Goal: Communication & Community: Answer question/provide support

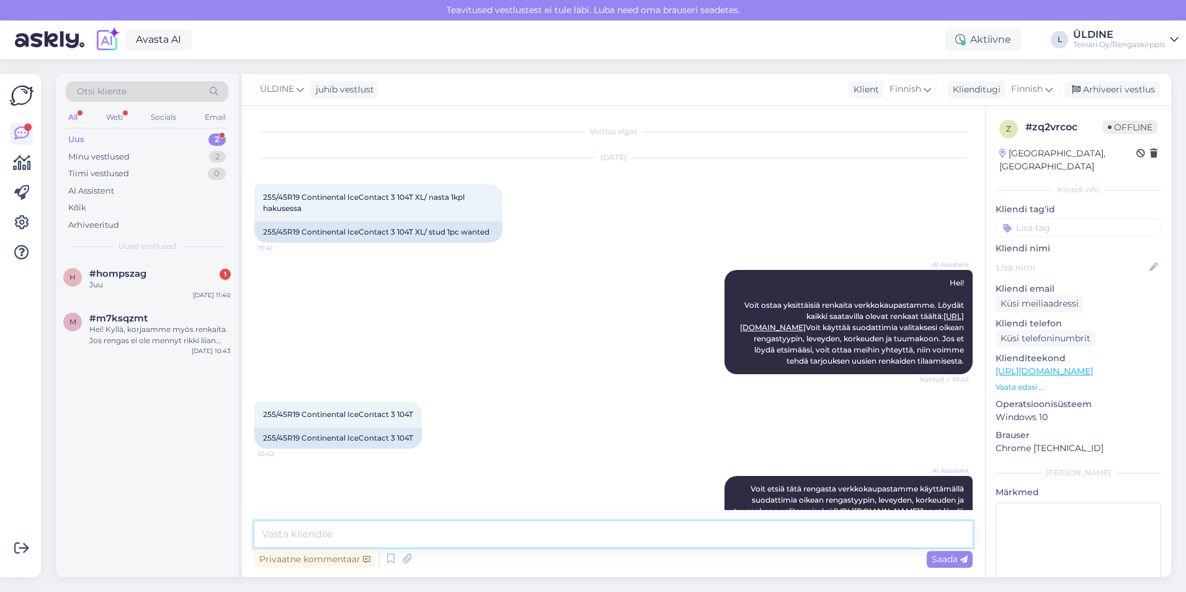
click at [352, 534] on textarea at bounding box center [613, 534] width 718 height 26
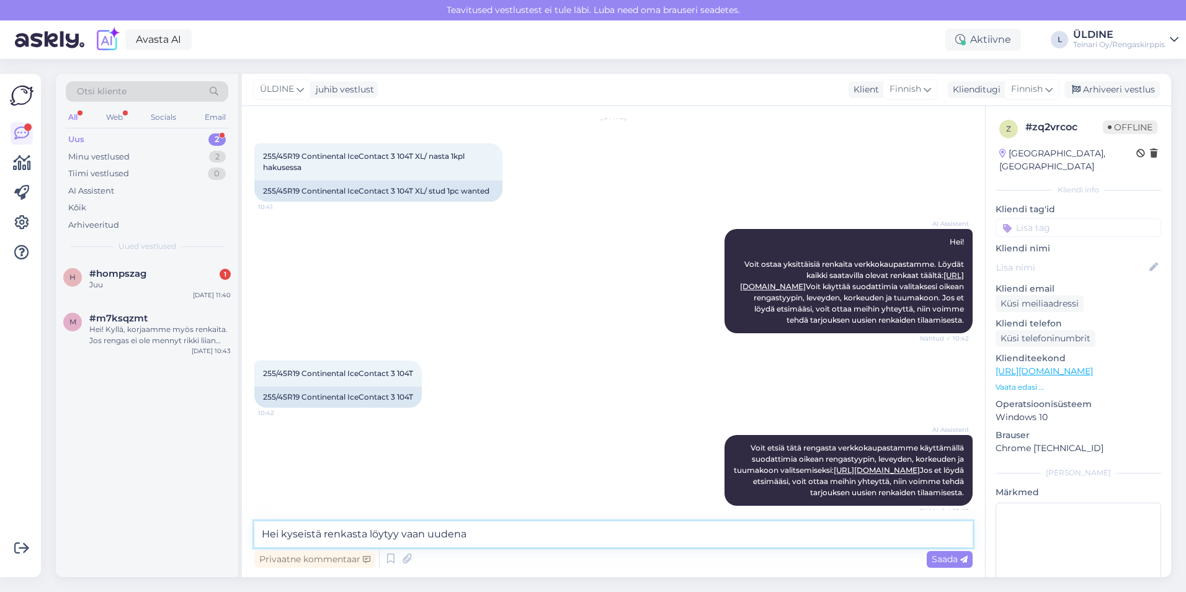
scroll to position [62, 0]
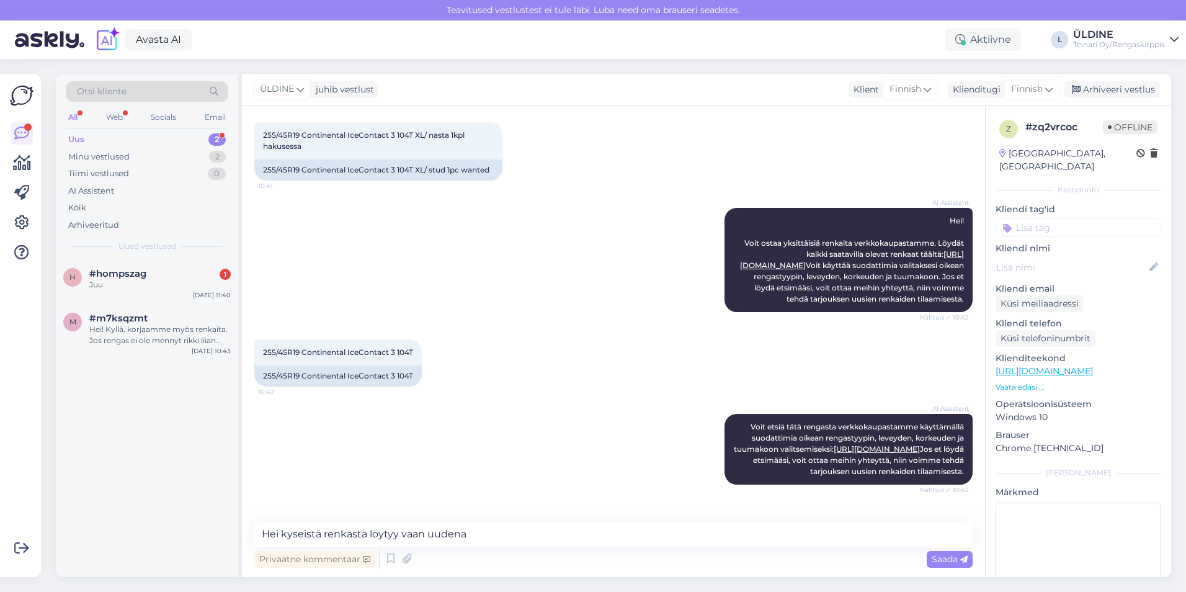
click at [491, 400] on div "255/45R19 Continental IceContact 3 104T 10:42 255/45R19 Continental IceContact …" at bounding box center [613, 363] width 718 height 74
click at [477, 532] on textarea "Hei kyseistä renkasta löytyy vaan uudena" at bounding box center [613, 534] width 718 height 26
drag, startPoint x: 478, startPoint y: 527, endPoint x: 478, endPoint y: 537, distance: 9.9
click at [478, 537] on textarea "Hei kyseistä renkasta löytyy vaan uudena" at bounding box center [613, 534] width 718 height 26
paste textarea "[URL][DOMAIN_NAME]"
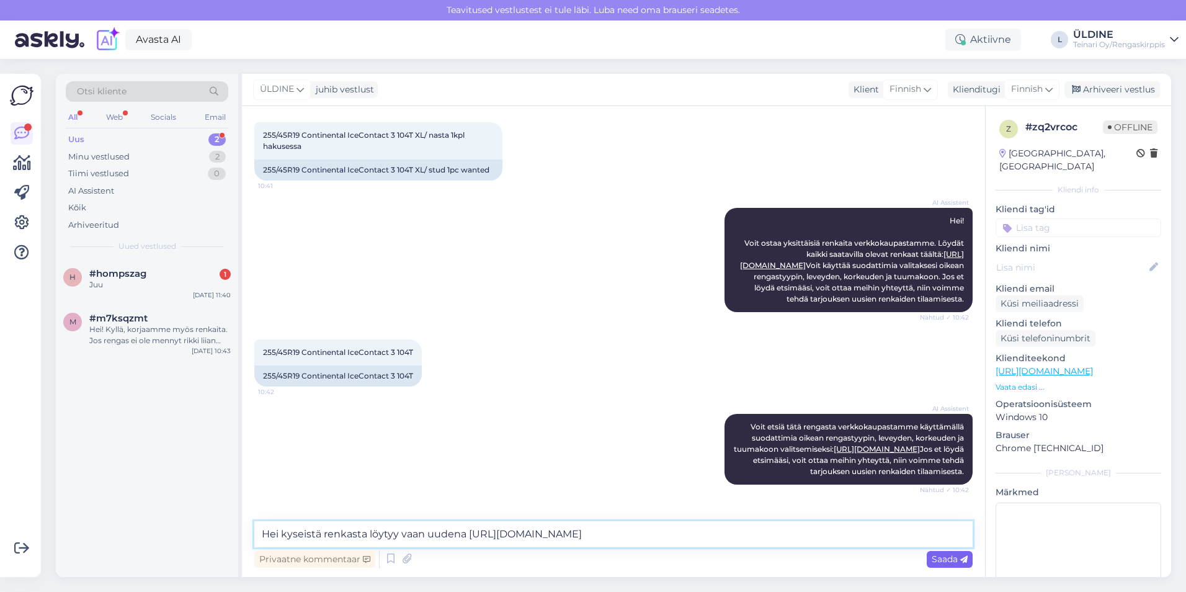
type textarea "Hei kyseistä renkasta löytyy vaan uudena [URL][DOMAIN_NAME]"
click at [947, 558] on span "Saada" at bounding box center [950, 558] width 36 height 11
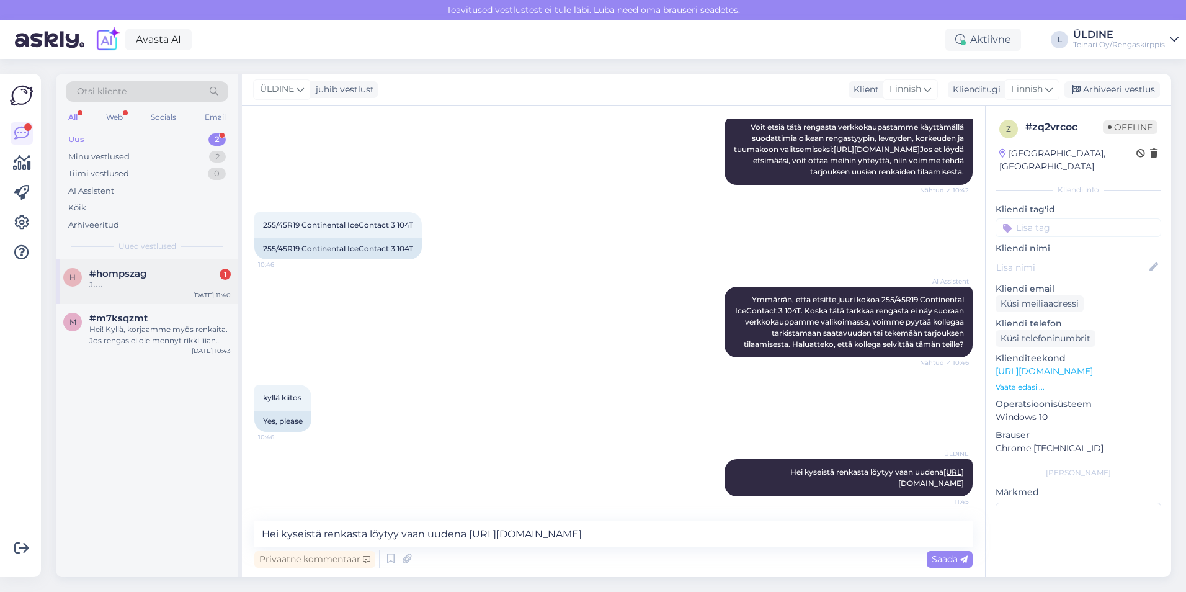
click at [121, 287] on div "Juu" at bounding box center [159, 284] width 141 height 11
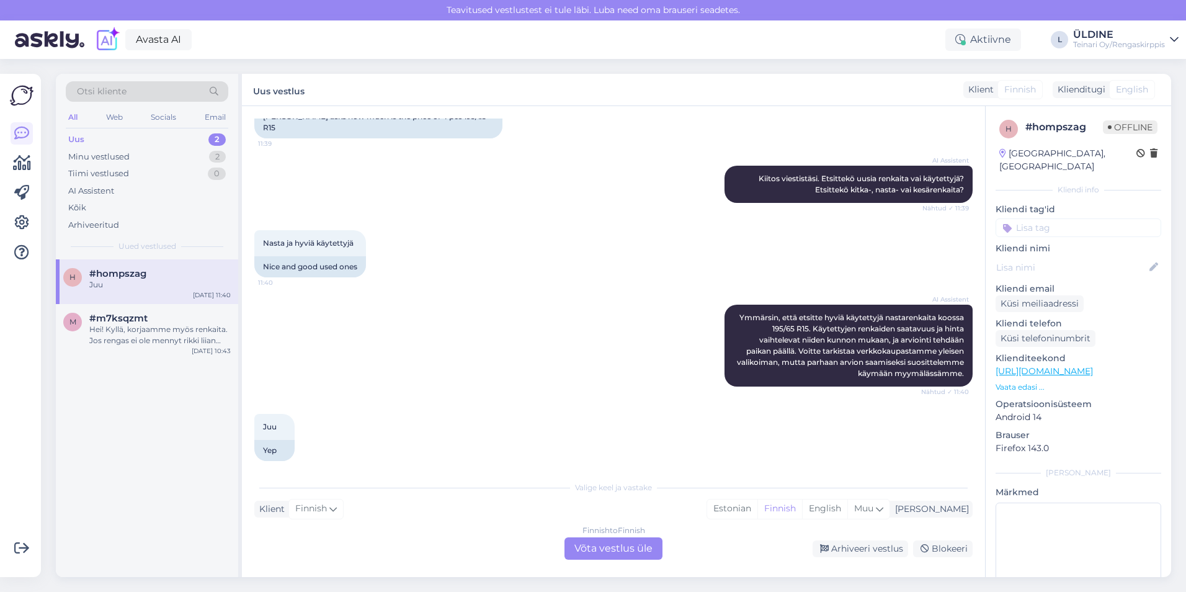
click at [623, 545] on div "Finnish to Finnish Võta vestlus üle" at bounding box center [614, 548] width 98 height 22
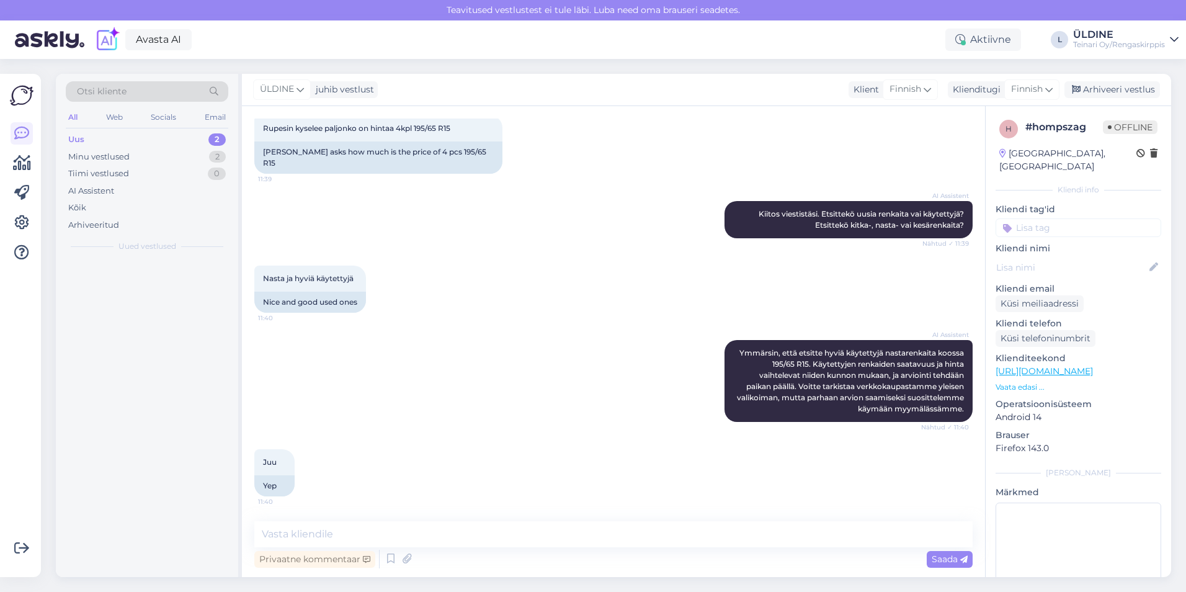
scroll to position [186, 0]
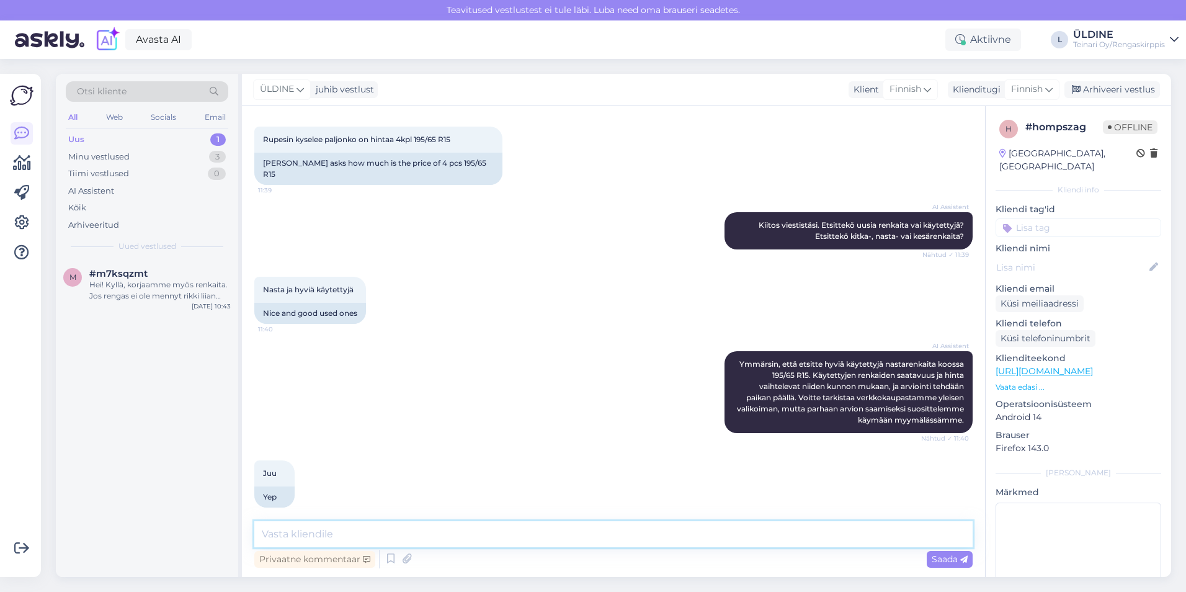
click at [309, 540] on textarea at bounding box center [613, 534] width 718 height 26
paste textarea "[URL][DOMAIN_NAME]"
type textarea "Esimmerkiksi [URL][DOMAIN_NAME]"
click at [941, 562] on span "Saada" at bounding box center [950, 558] width 36 height 11
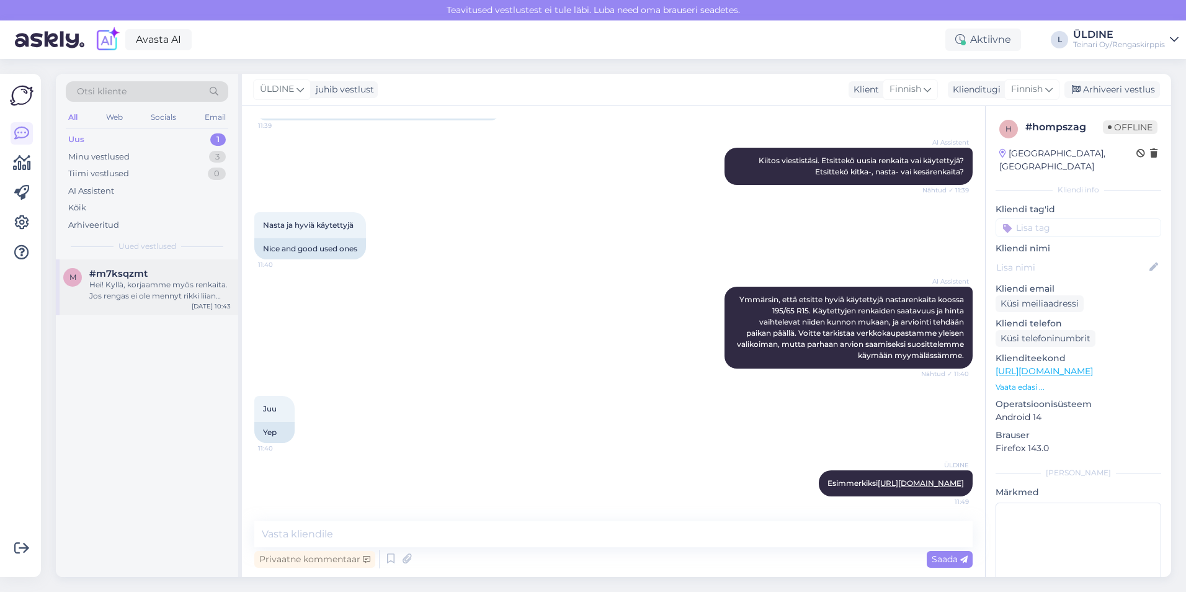
click at [172, 283] on div "Hei! Kyllä, korjaamme myös renkaita. Jos rengas ei ole mennyt rikki liian pahas…" at bounding box center [159, 290] width 141 height 22
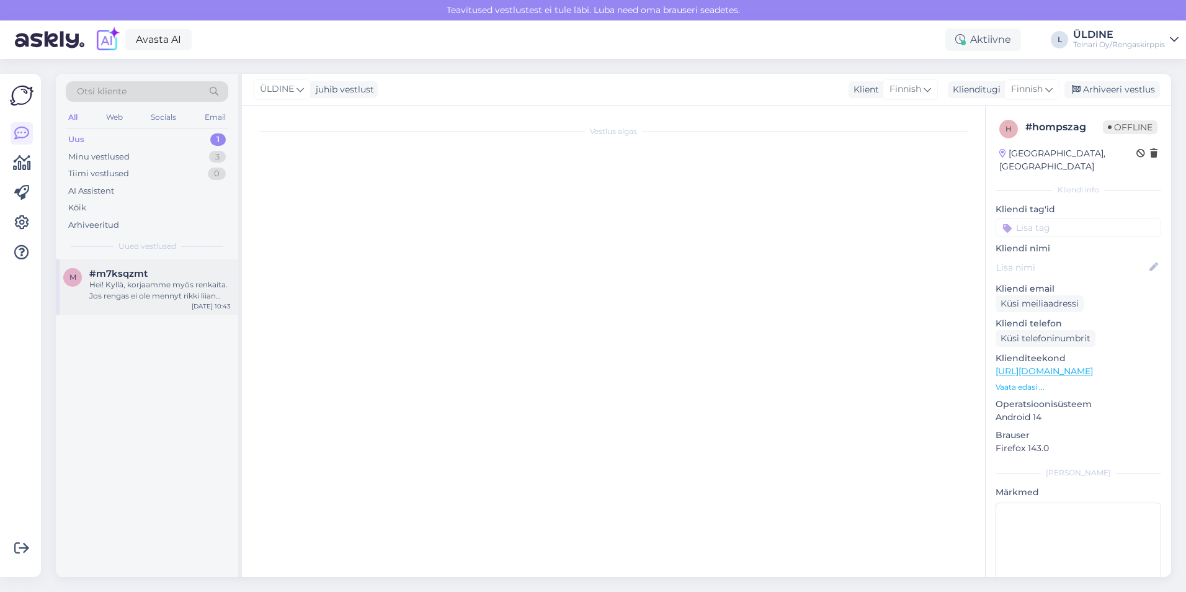
scroll to position [0, 0]
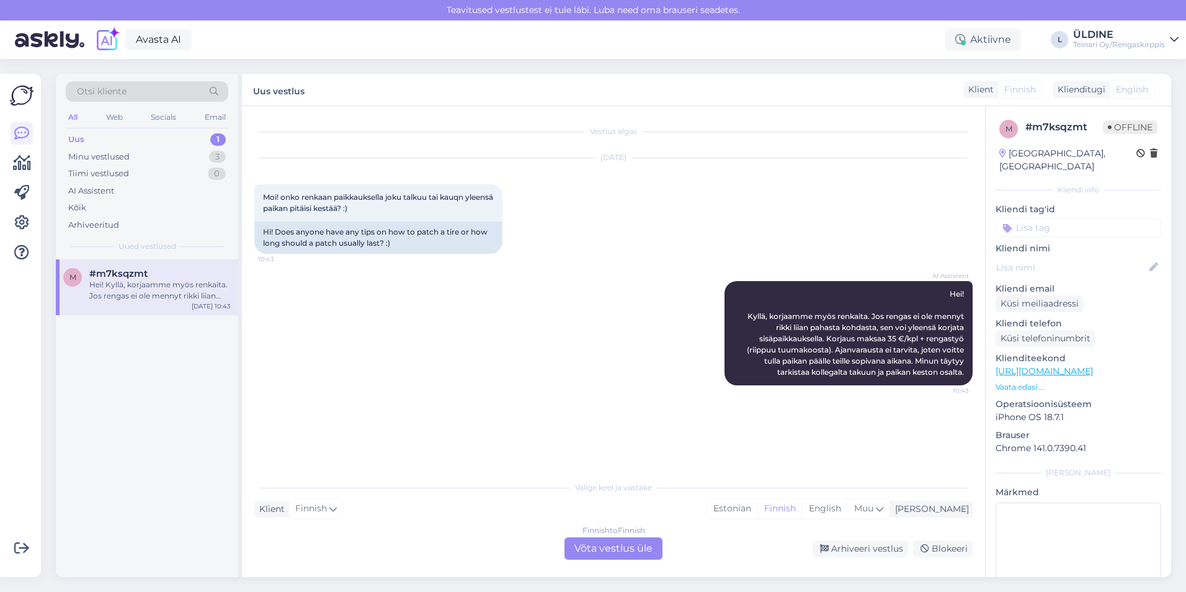
click at [643, 550] on div "Finnish to Finnish Võta vestlus üle" at bounding box center [614, 548] width 98 height 22
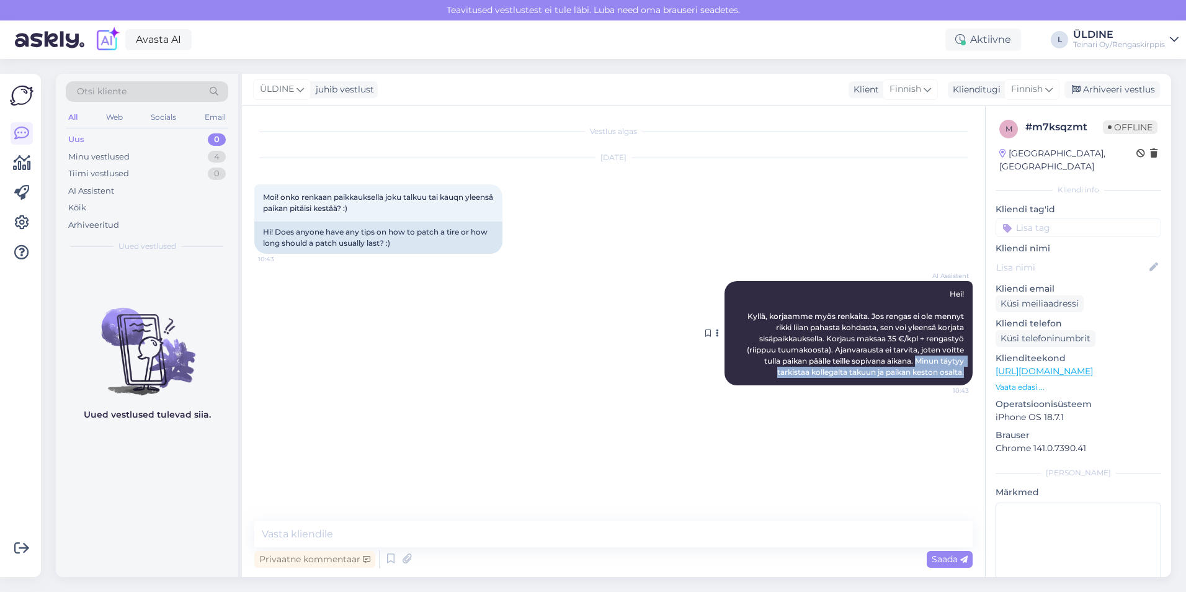
drag, startPoint x: 915, startPoint y: 361, endPoint x: 967, endPoint y: 374, distance: 53.6
click at [967, 374] on div "AI Assistent [PERSON_NAME]! Kyllä, korjaamme myös renkaita. Jos rengas ei ole m…" at bounding box center [849, 333] width 248 height 104
drag, startPoint x: 967, startPoint y: 374, endPoint x: 952, endPoint y: 374, distance: 14.9
copy span "Minun täytyy tarkistaa kollegalta takuun ja paikan keston osalta."
paste textarea "Kyllä, sisäpaikkauksella on takuu työn laadun osalta. Jos paikka vuotaa tai irt…"
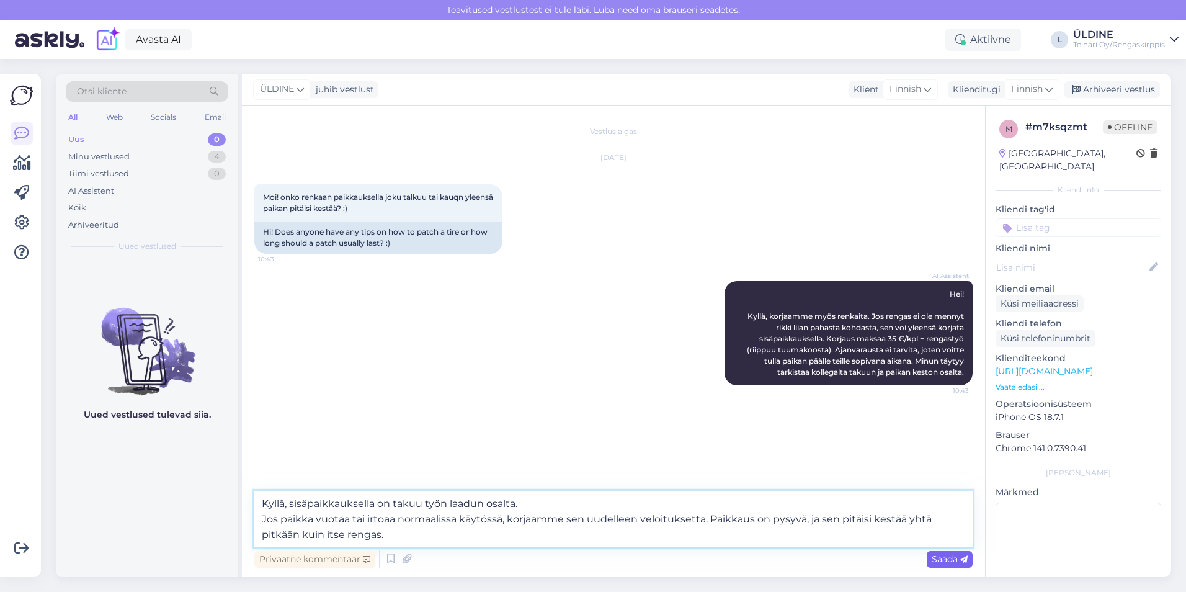
type textarea "Kyllä, sisäpaikkauksella on takuu työn laadun osalta. Jos paikka vuotaa tai irt…"
click at [941, 557] on span "Saada" at bounding box center [950, 558] width 36 height 11
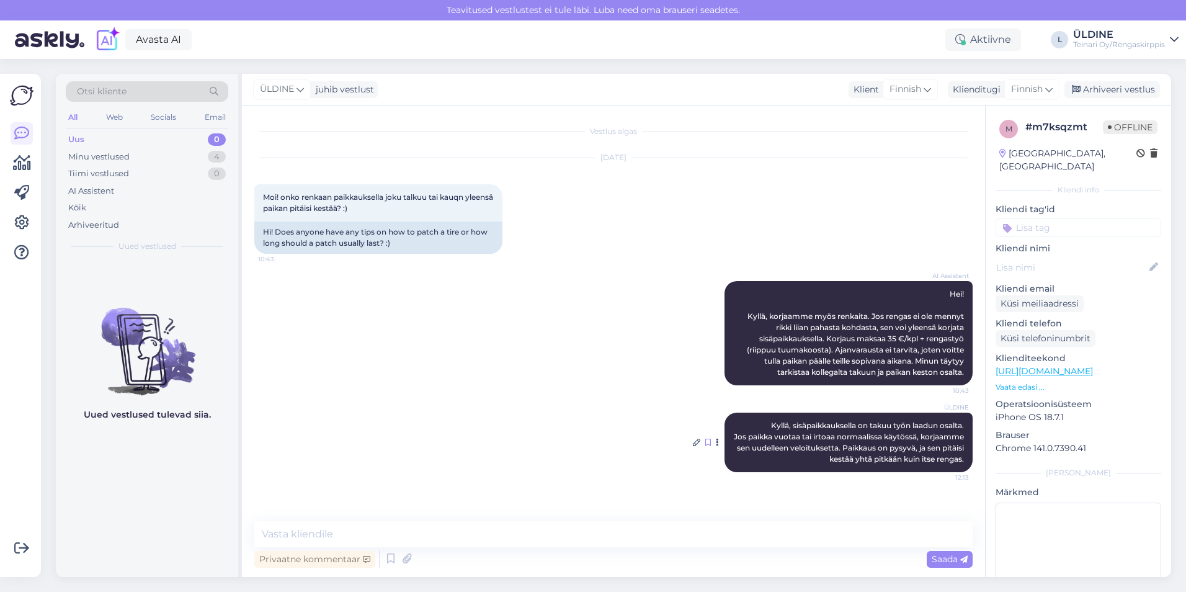
click at [709, 441] on icon at bounding box center [708, 442] width 6 height 7
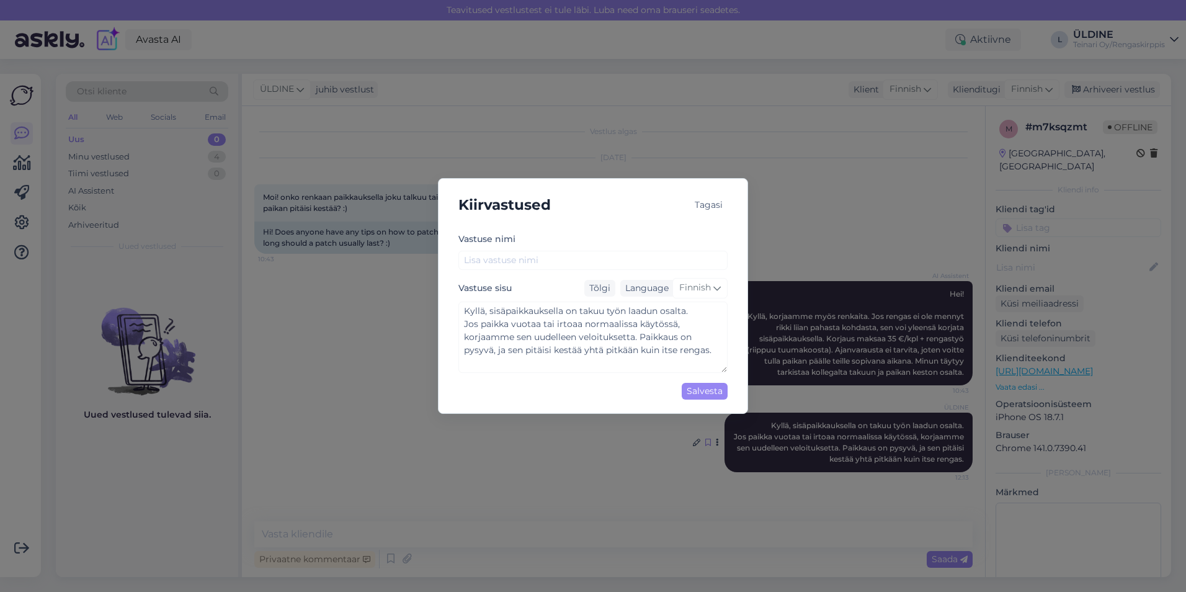
type textarea "Kyllä, sisäpaikkauksella on takuu työn laadun osalta. Jos paikka vuotaa tai irt…"
click at [498, 258] on input "text" at bounding box center [593, 260] width 269 height 19
type input "S"
type textarea "Kyllä, sisäpaikkauksella on takuu työn laadun osalta. Jos paikka vuotaa tai irt…"
type input "Si"
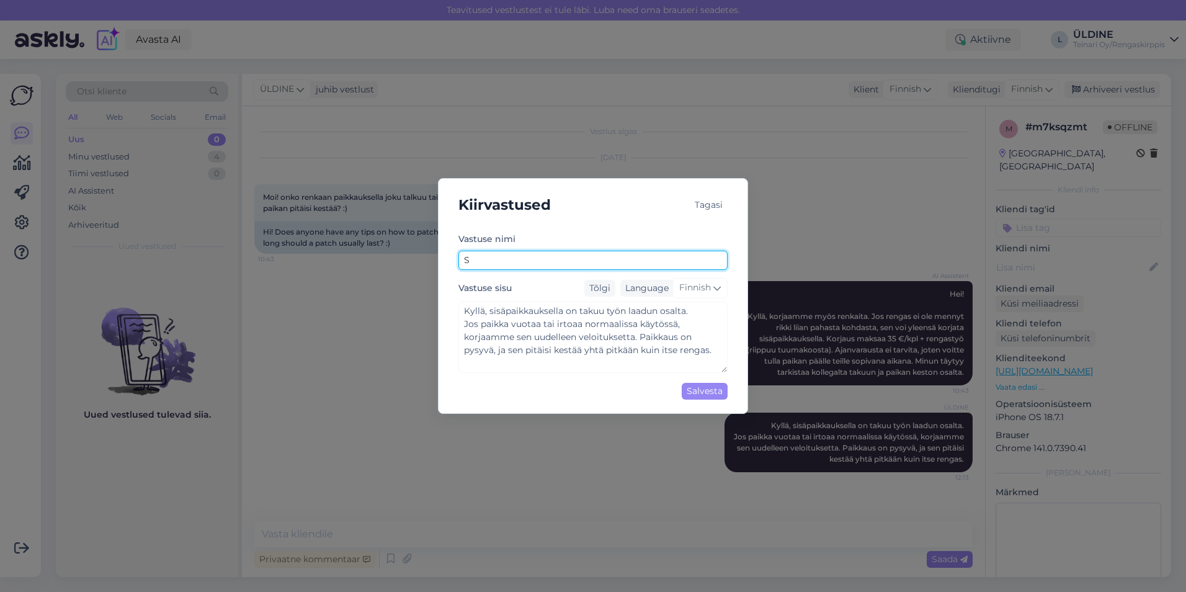
type textarea "Kyllä, sisäpaikkauksella on takuu työn laadun osalta. Jos paikka vuotaa tai irt…"
type input "Sis"
type textarea "Kyllä, sisäpaikkauksella on takuu työn laadun osalta. Jos paikka vuotaa tai irt…"
type input "Sisä"
type textarea "Kyllä, sisäpaikkauksella on takuu työn laadun osalta. Jos paikka vuotaa tai irt…"
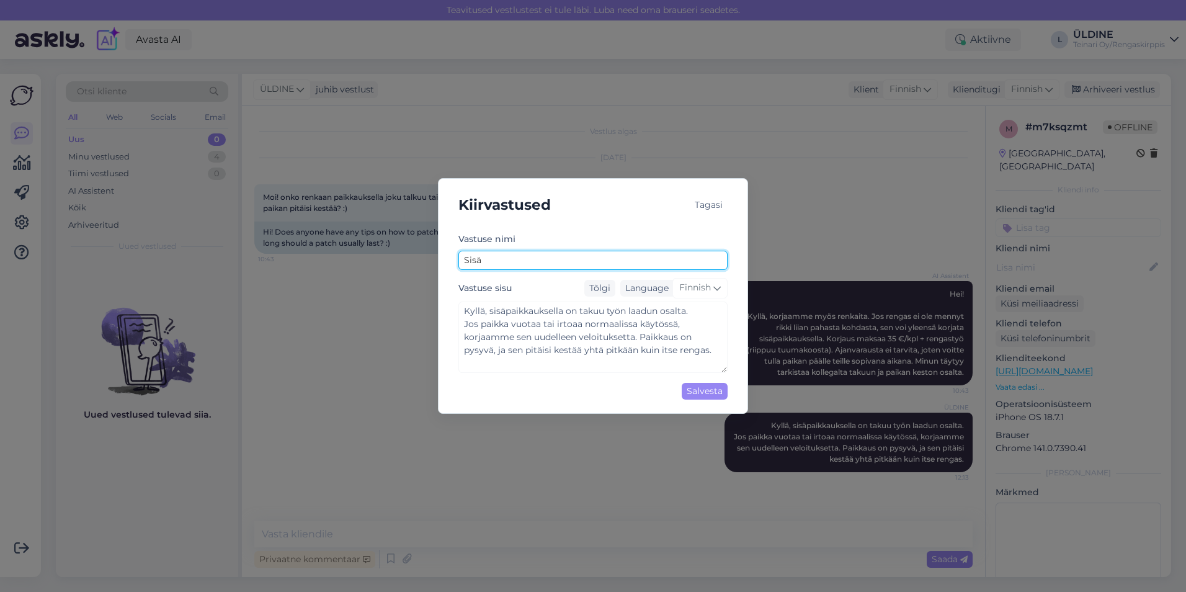
type input "Sisäp"
type textarea "Kyllä, sisäpaikkauksella on takuu työn laadun osalta. Jos paikka vuotaa tai irt…"
type input "Sisäpa"
type textarea "Kyllä, sisäpaikkauksella on takuu työn laadun osalta. Jos paikka vuotaa tai irt…"
type input "Sisäpai"
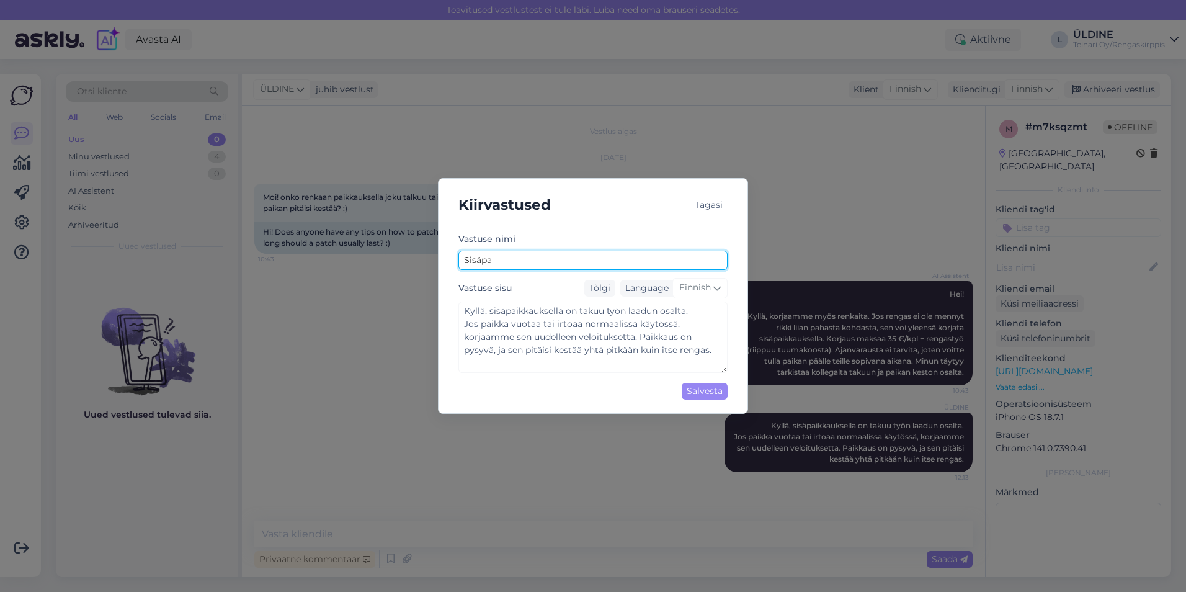
type textarea "Kyllä, sisäpaikkauksella on takuu työn laadun osalta. Jos paikka vuotaa tai irt…"
type input "Sisäpaik"
type textarea "Kyllä, sisäpaikkauksella on takuu työn laadun osalta. Jos paikka vuotaa tai irt…"
type input "Sisäpaikk"
type textarea "Kyllä, sisäpaikkauksella on takuu työn laadun osalta. Jos paikka vuotaa tai irt…"
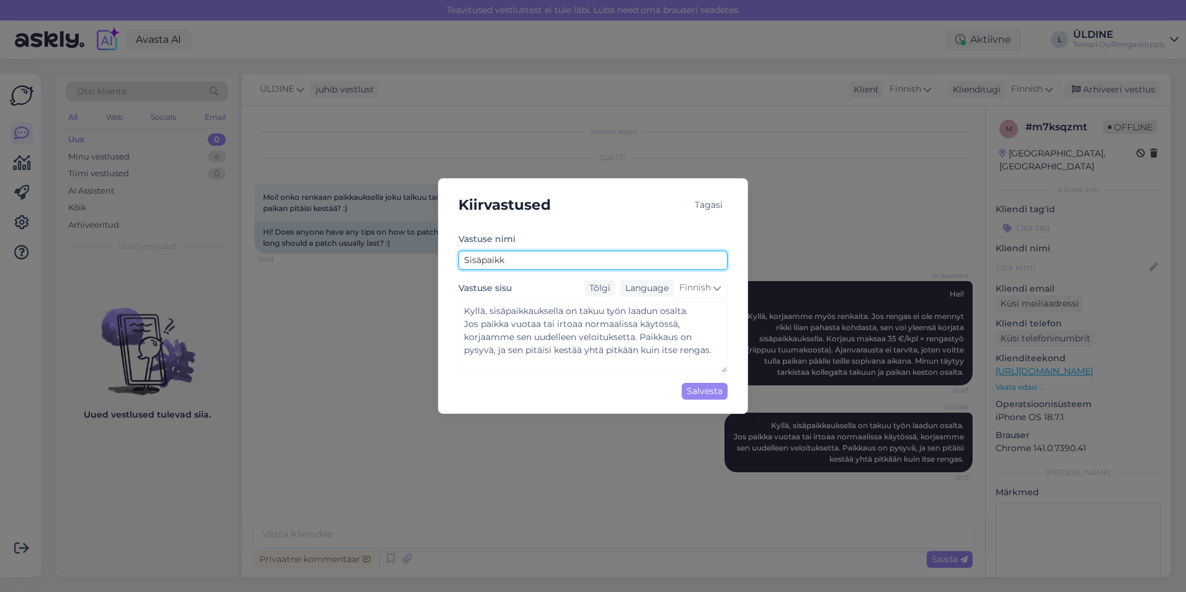
type input "Sisäpaikka"
type textarea "Kyllä, sisäpaikkauksella on takuu työn laadun osalta. Jos paikka vuotaa tai irt…"
type input "Sisäpaikkau"
type textarea "Kyllä, sisäpaikkauksella on takuu työn laadun osalta. Jos paikka vuotaa tai irt…"
type input "Sisäpaikkauk"
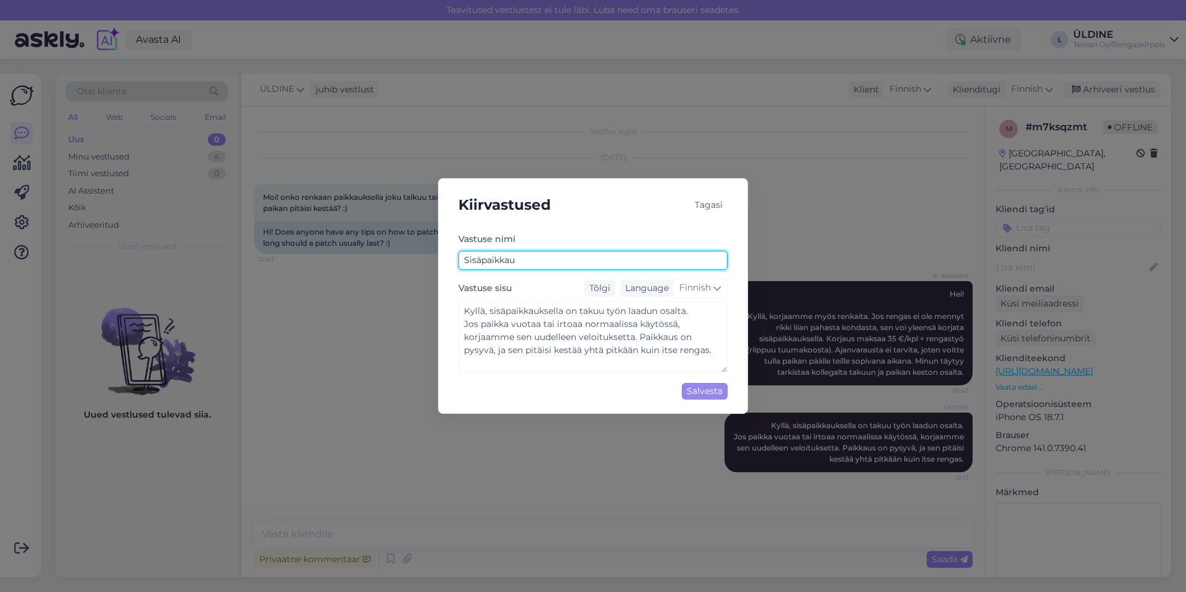
type textarea "Kyllä, sisäpaikkauksella on takuu työn laadun osalta. Jos paikka vuotaa tai irt…"
type input "Sisäpaikkauks"
type textarea "Kyllä, sisäpaikkauksella on takuu työn laadun osalta. Jos paikka vuotaa tai irt…"
type input "Sisäpaikkaukse"
type textarea "Kyllä, sisäpaikkauksella on takuu työn laadun osalta. Jos paikka vuotaa tai irt…"
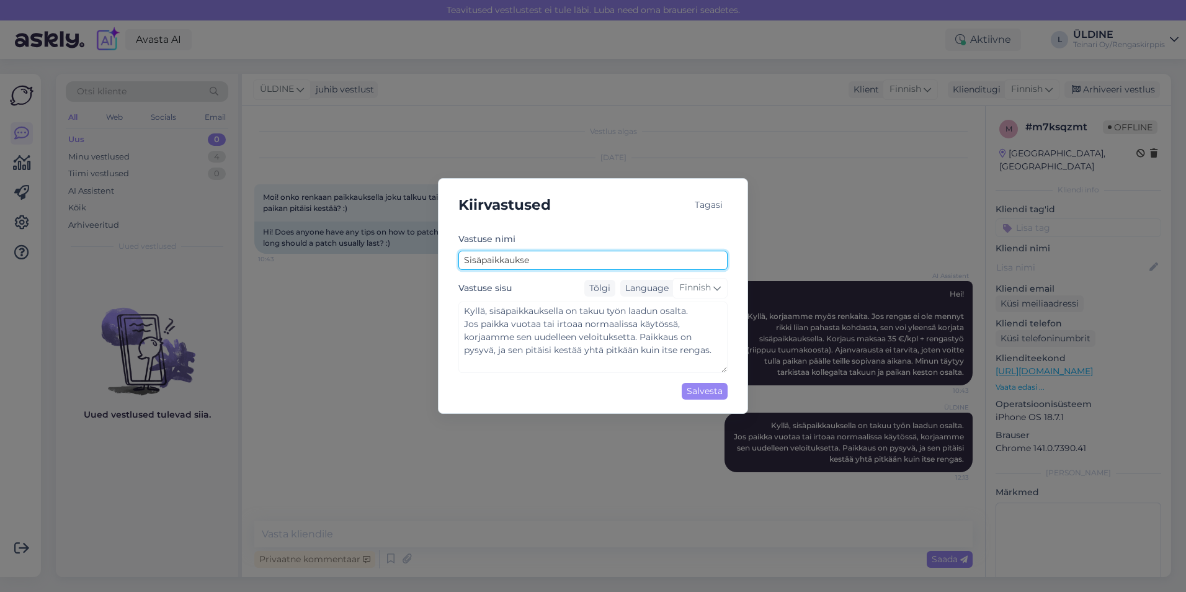
type input "Sisäpaikkauksen"
type textarea "Kyllä, sisäpaikkauksella on takuu työn laadun osalta. Jos paikka vuotaa tai irt…"
type input "Sisäpaikkauksen"
type textarea "Kyllä, sisäpaikkauksella on takuu työn laadun osalta. Jos paikka vuotaa tai irt…"
type input "Sisäpaikkauksen t"
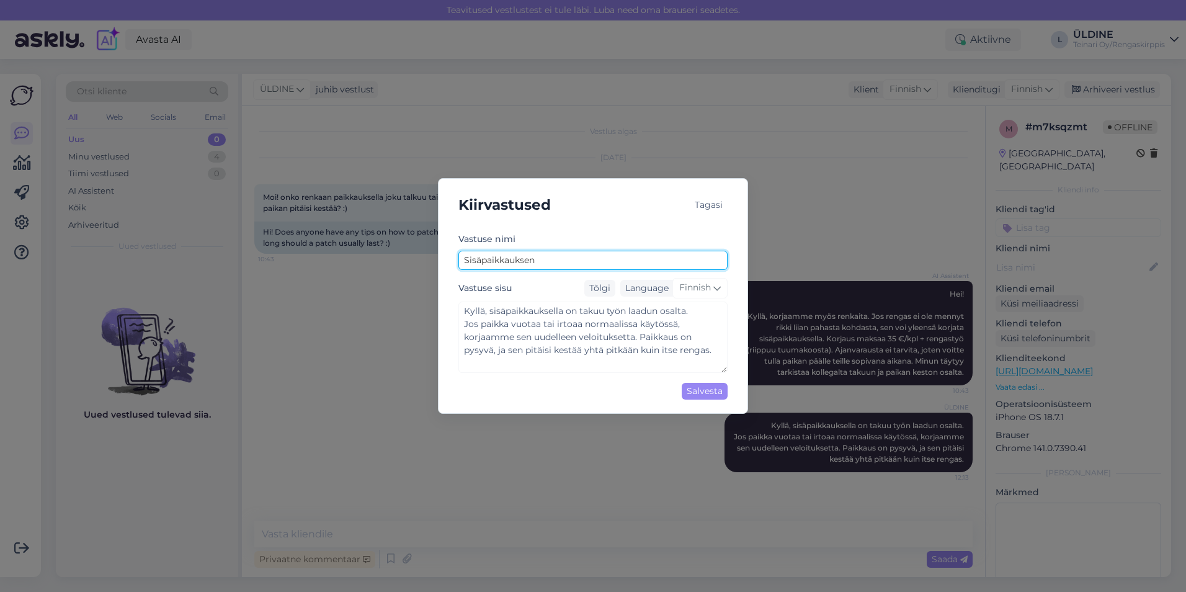
type textarea "Kyllä, sisäpaikkauksella on takuu työn laadun osalta. Jos paikka vuotaa tai irt…"
type input "Sisäpaikkauksen ta"
type textarea "Kyllä, sisäpaikkauksella on takuu työn laadun osalta. Jos paikka vuotaa tai irt…"
type input "Sisäpaikkauksen tak"
type textarea "Kyllä, sisäpaikkauksella on takuu työn laadun osalta. Jos paikka vuotaa tai irt…"
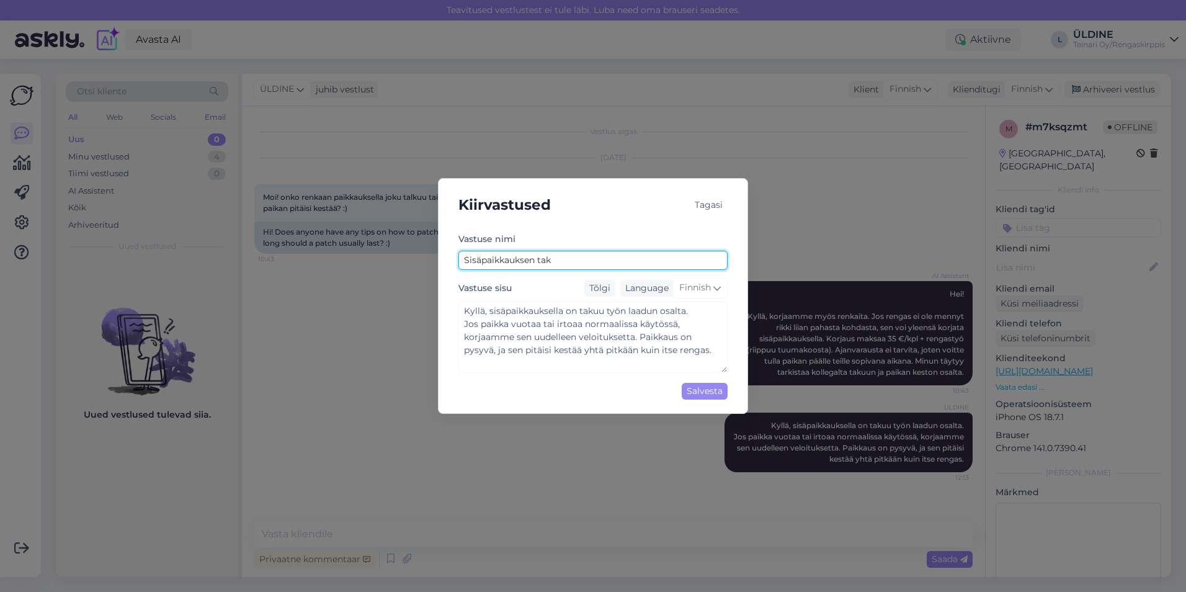
type input "Sisäpaikkauksen taku"
type textarea "Kyllä, sisäpaikkauksella on takuu työn laadun osalta. Jos paikka vuotaa tai irt…"
type input "Sisäpaikkauksen takuu"
type textarea "Kyllä, sisäpaikkauksella on takuu työn laadun osalta. Jos paikka vuotaa tai irt…"
type input "Sisäpaikkauksen takuu"
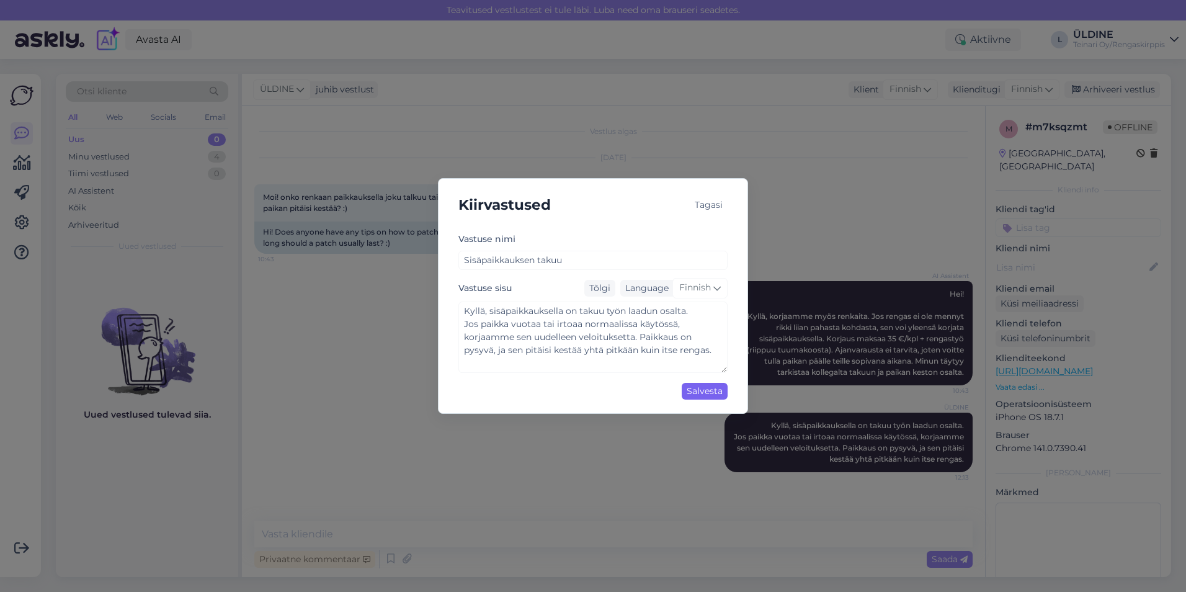
click at [700, 395] on div "Salvesta" at bounding box center [705, 391] width 46 height 17
type textarea "Kyllä, sisäpaikkauksella on takuu työn laadun osalta. Jos paikka vuotaa tai irt…"
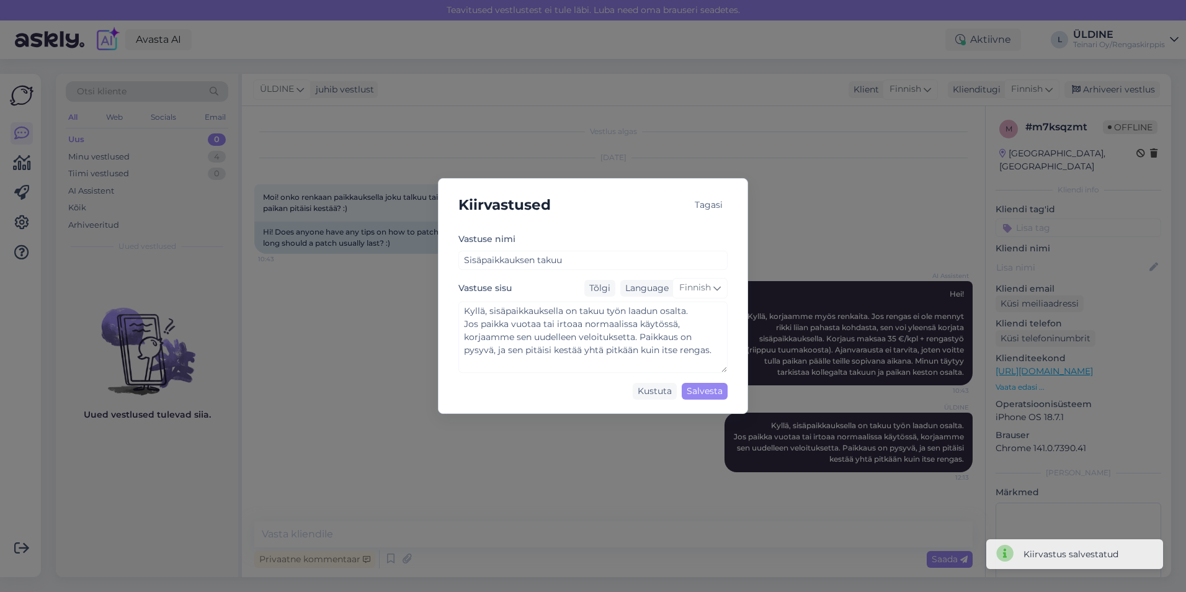
click at [685, 449] on div "Kiirvastused Tagasi Vastuse nimi Sisäpaikkauksen takuu Vastuse sisu Tõlgi Langu…" at bounding box center [593, 296] width 1186 height 592
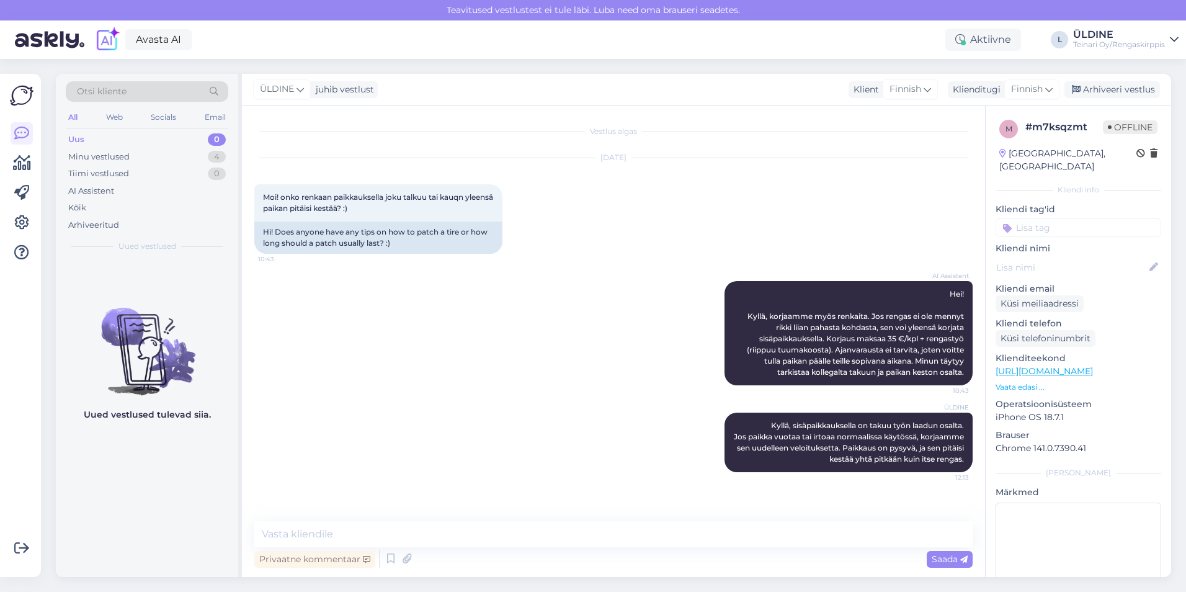
click at [132, 140] on div "Uus 0" at bounding box center [147, 139] width 163 height 17
click at [136, 154] on div "Minu vestlused 4" at bounding box center [147, 156] width 163 height 17
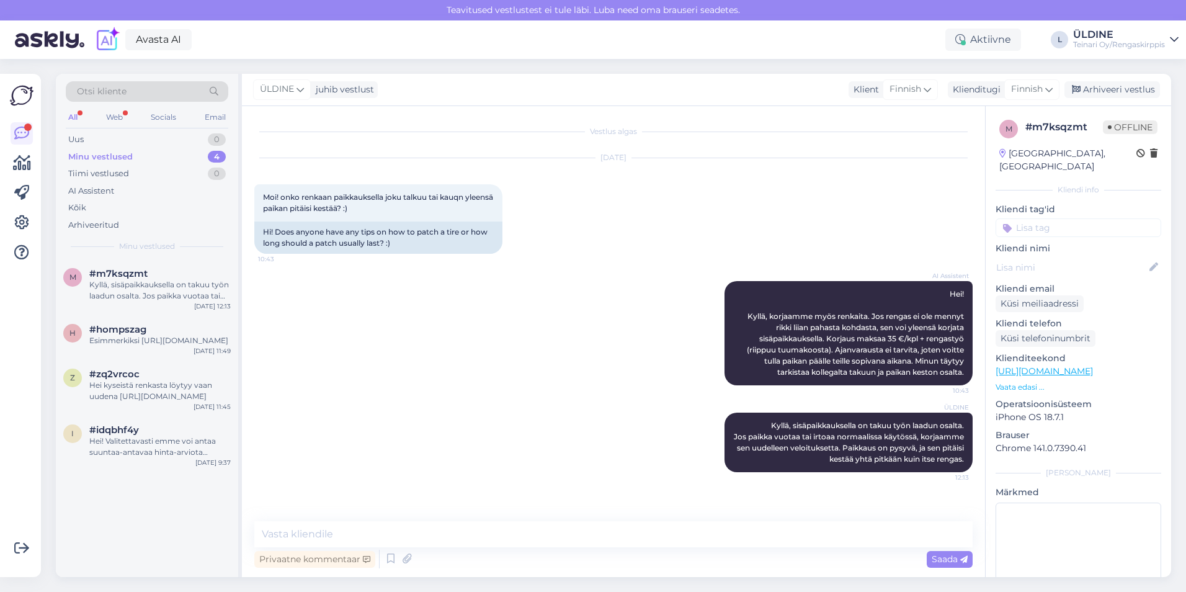
click at [537, 469] on div "ÜLDINE Kyllä, sisäpaikkauksella on takuu työn laadun osalta. Jos paikka vuotaa …" at bounding box center [613, 442] width 718 height 87
click at [107, 118] on div "Web" at bounding box center [115, 117] width 22 height 16
click at [195, 287] on div "Kyllä, sisäpaikkauksella on takuu työn laadun osalta. Jos paikka vuotaa tai irt…" at bounding box center [159, 290] width 141 height 22
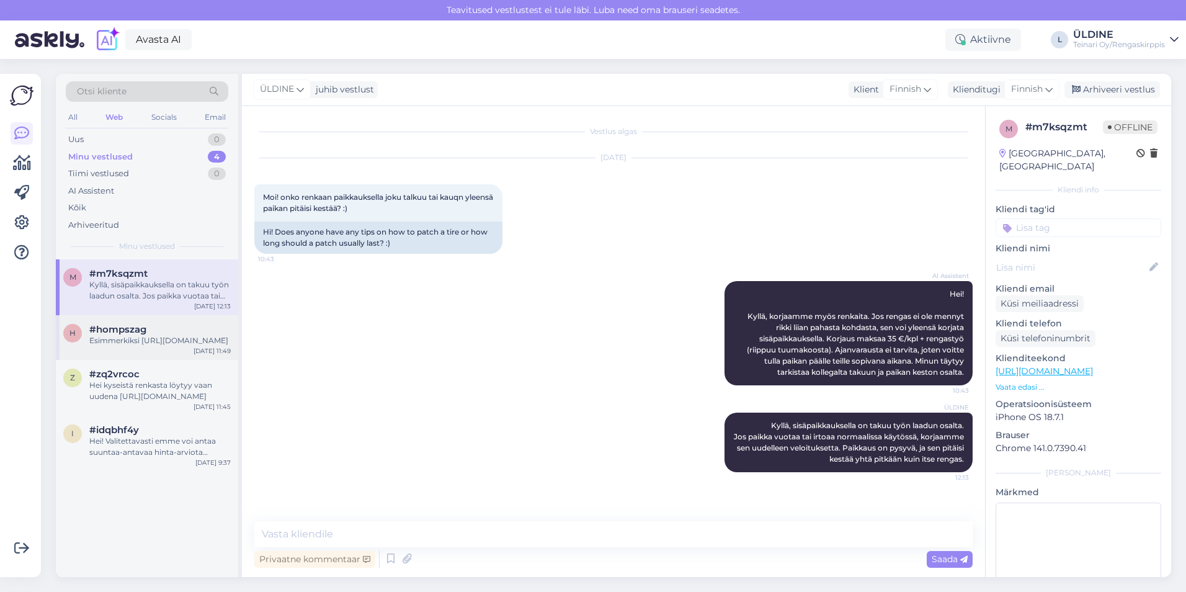
click at [145, 346] on div "Esimmerkiksi [URL][DOMAIN_NAME]" at bounding box center [159, 340] width 141 height 11
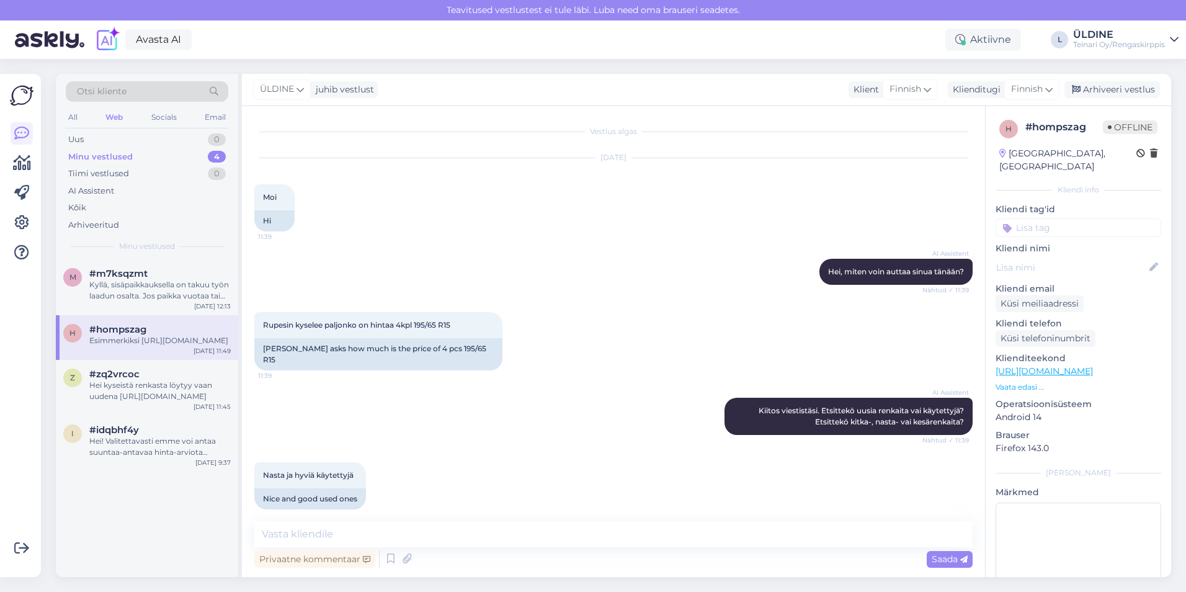
scroll to position [250, 0]
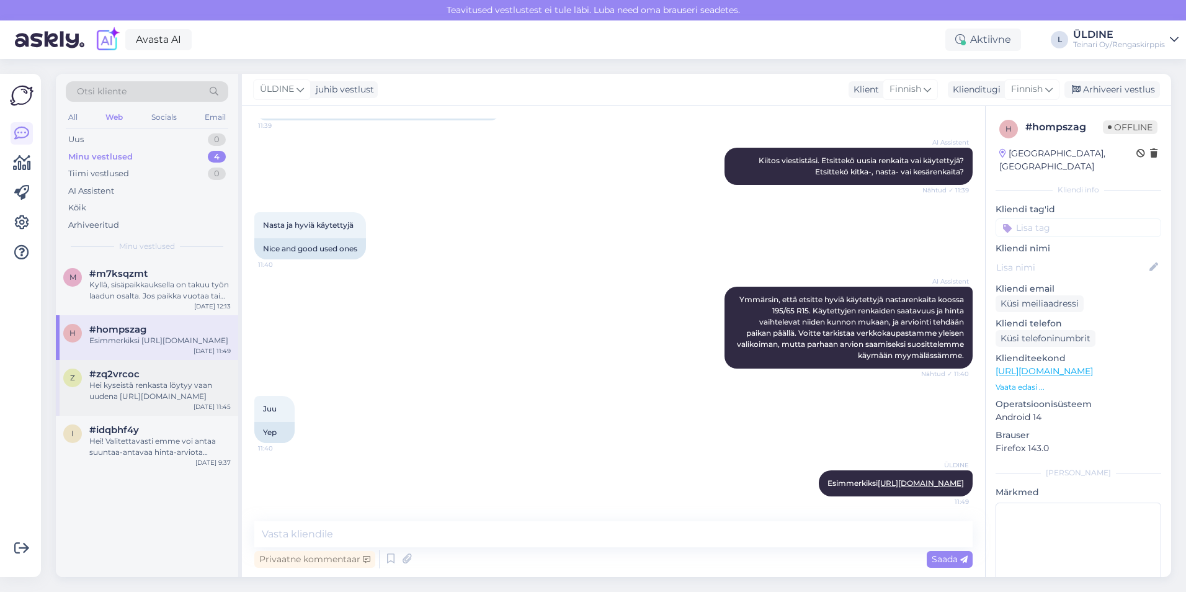
click at [142, 402] on div "Hei kyseistä renkasta löytyy vaan uudena [URL][DOMAIN_NAME]" at bounding box center [159, 391] width 141 height 22
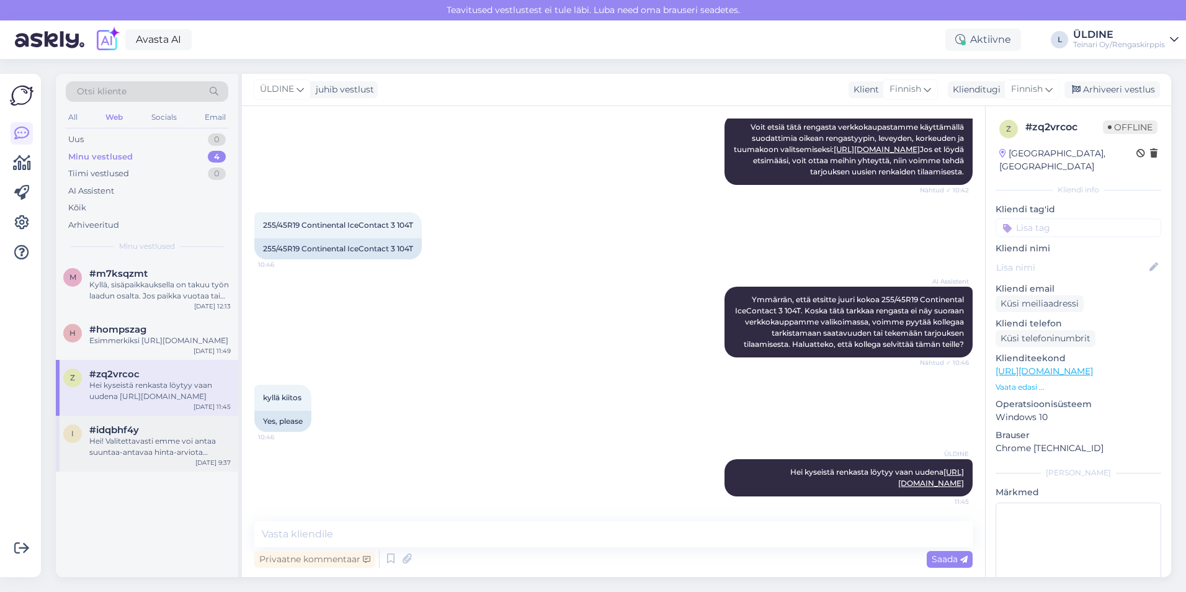
click at [135, 447] on div "Hei! Valitettavasti emme voi antaa suuntaa-antavaa hinta-arviota etukäteen vies…" at bounding box center [159, 447] width 141 height 22
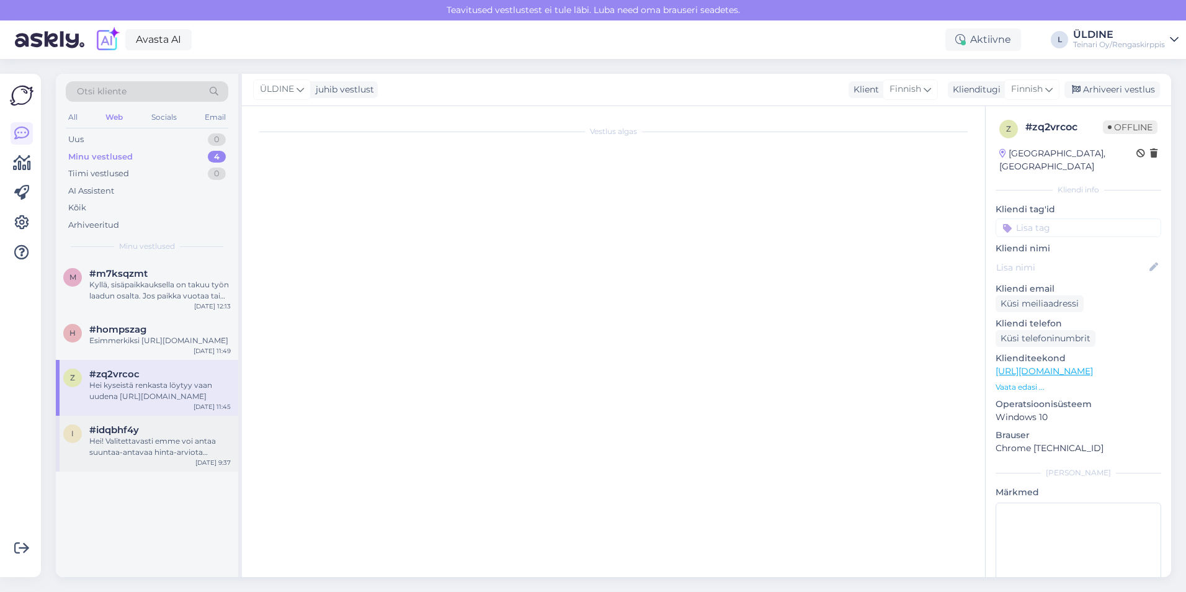
scroll to position [0, 0]
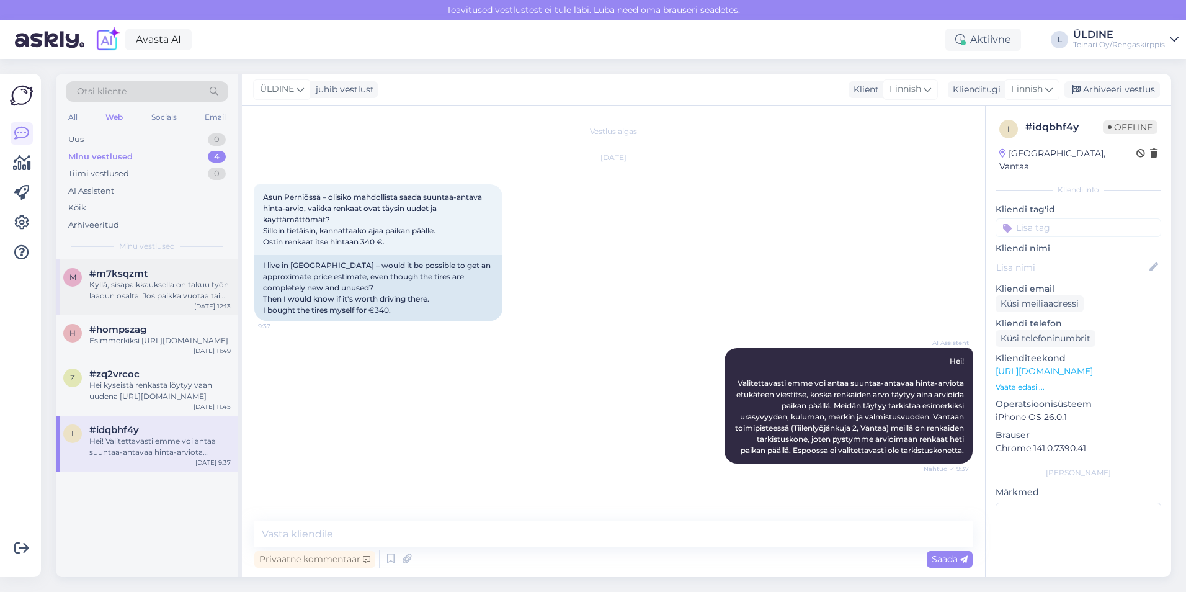
click at [104, 279] on div "Kyllä, sisäpaikkauksella on takuu työn laadun osalta. Jos paikka vuotaa tai irt…" at bounding box center [159, 290] width 141 height 22
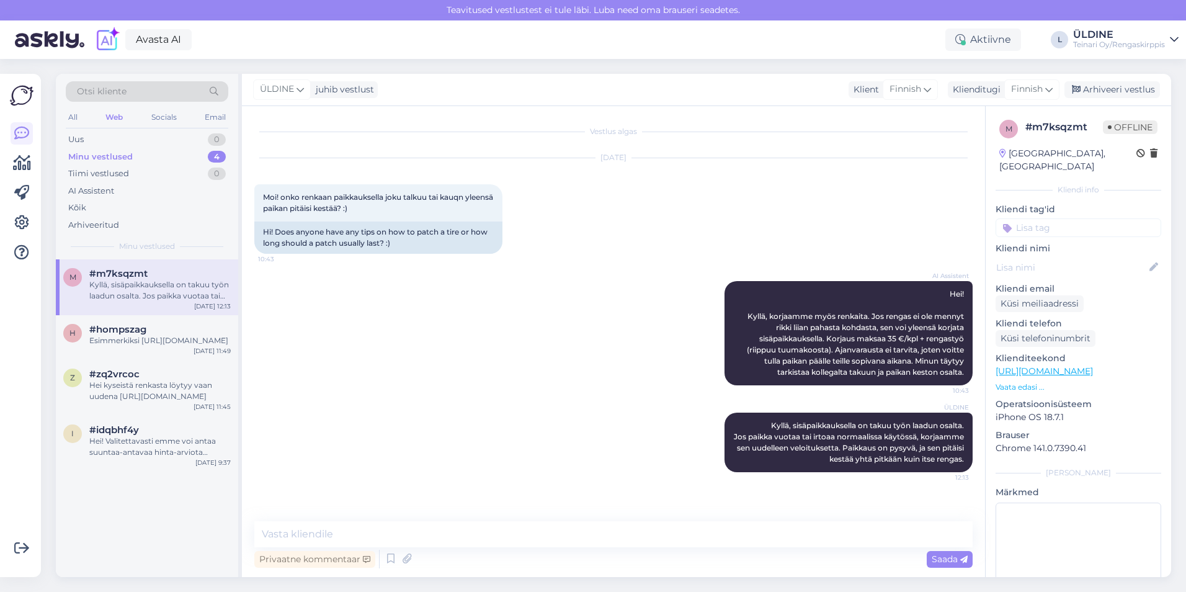
click at [119, 157] on div "Minu vestlused" at bounding box center [100, 157] width 65 height 12
drag, startPoint x: 158, startPoint y: 451, endPoint x: 166, endPoint y: 454, distance: 8.6
click at [158, 450] on div "Hei! Valitettavasti emme voi antaa suuntaa-antavaa hinta-arviota etukäteen vies…" at bounding box center [159, 447] width 141 height 22
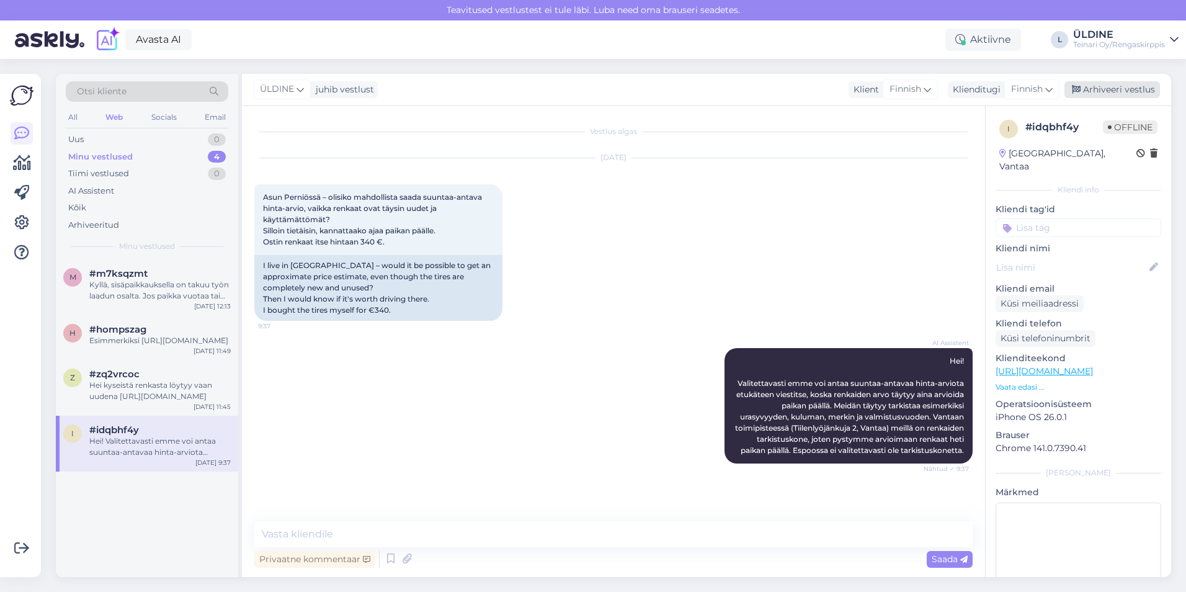
click at [1122, 92] on div "Arhiveeri vestlus" at bounding box center [1113, 89] width 96 height 17
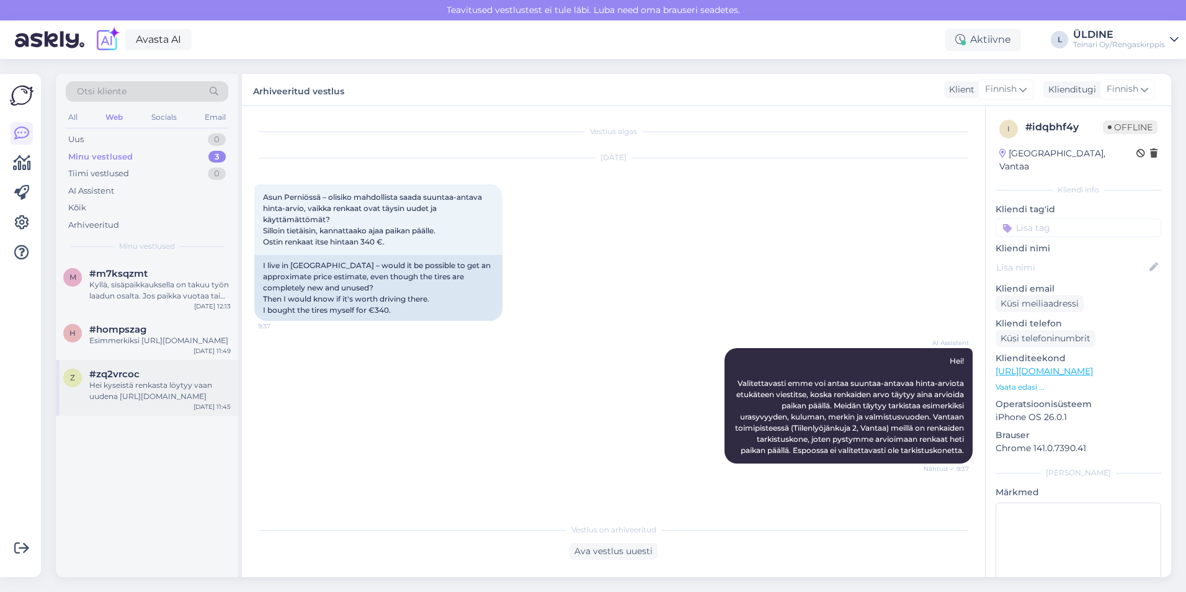
click at [169, 395] on div "Hei kyseistä renkasta löytyy vaan uudena [URL][DOMAIN_NAME]" at bounding box center [159, 391] width 141 height 22
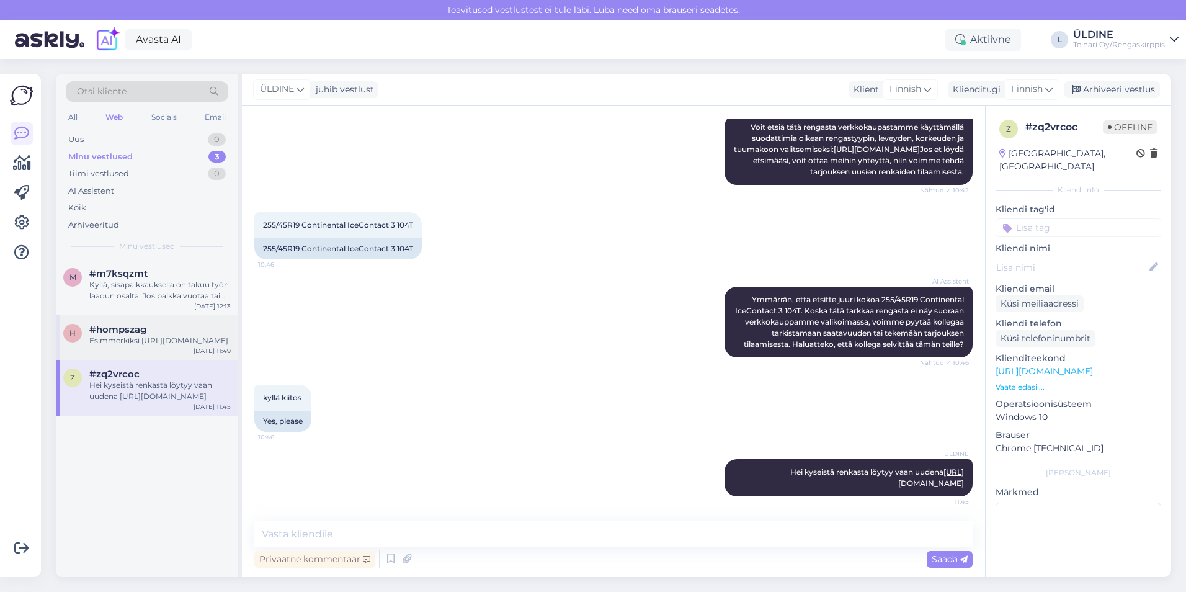
click at [143, 346] on div "Esimmerkiksi [URL][DOMAIN_NAME]" at bounding box center [159, 340] width 141 height 11
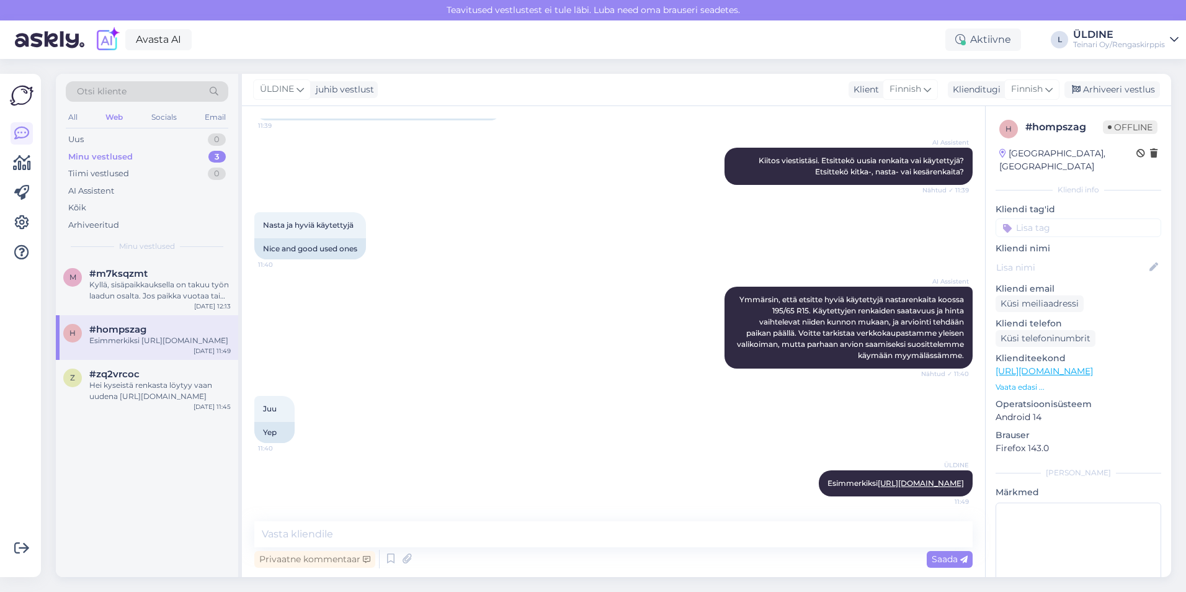
scroll to position [250, 0]
click at [1122, 89] on div "Arhiveeri vestlus" at bounding box center [1113, 89] width 96 height 17
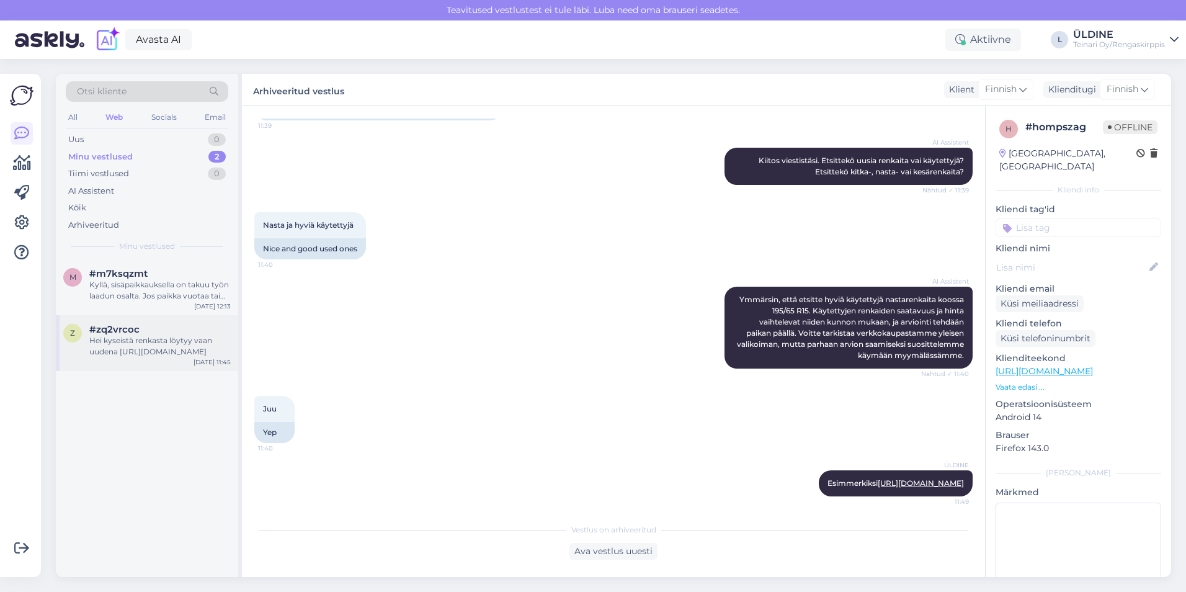
click at [167, 352] on div "Hei kyseistä renkasta löytyy vaan uudena [URL][DOMAIN_NAME]" at bounding box center [159, 346] width 141 height 22
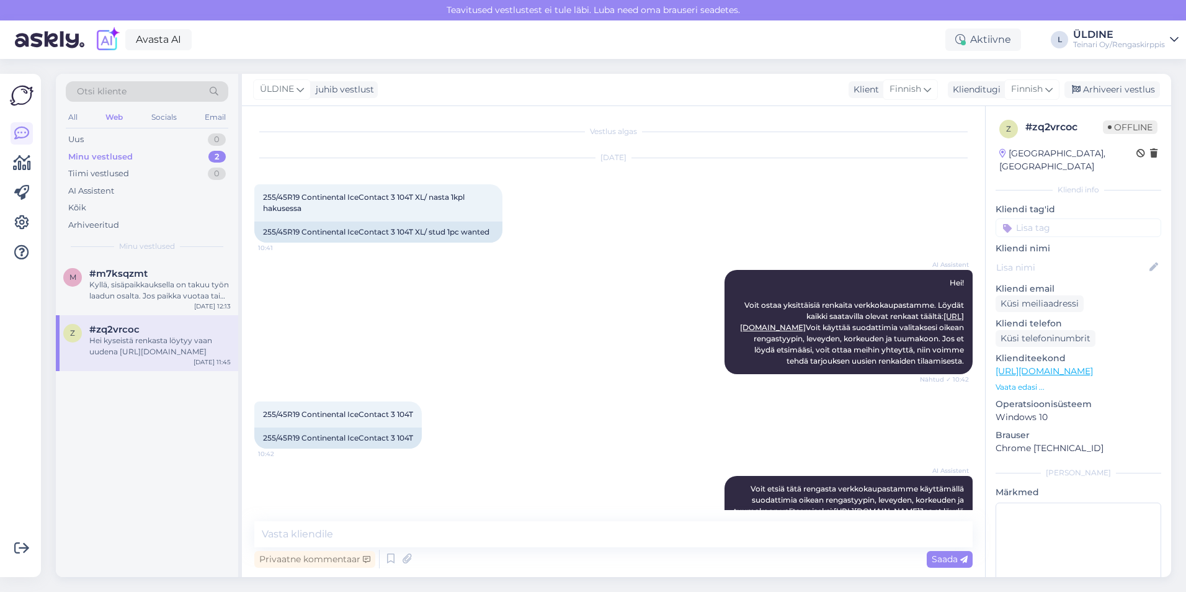
scroll to position [418, 0]
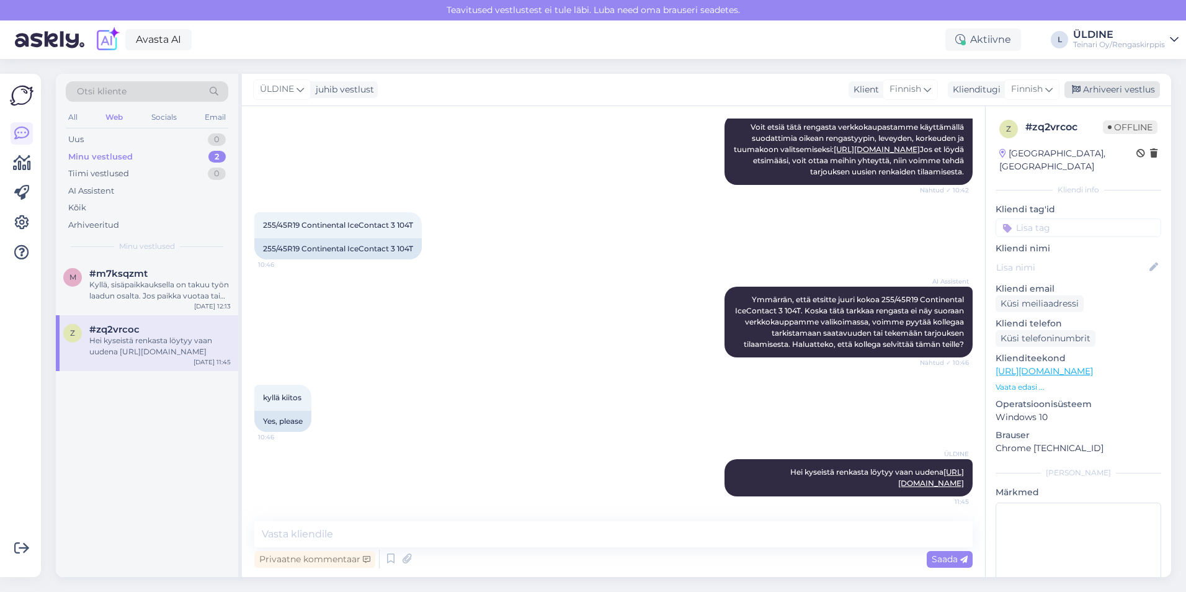
click at [1120, 92] on div "Arhiveeri vestlus" at bounding box center [1113, 89] width 96 height 17
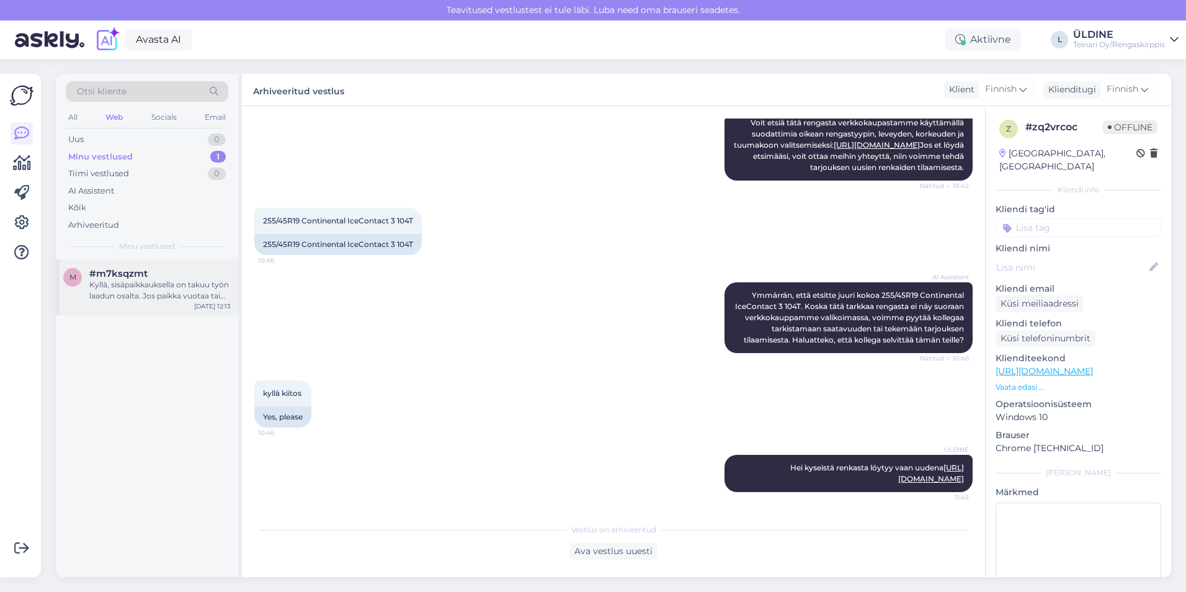
click at [125, 292] on div "Kyllä, sisäpaikkauksella on takuu työn laadun osalta. Jos paikka vuotaa tai irt…" at bounding box center [159, 290] width 141 height 22
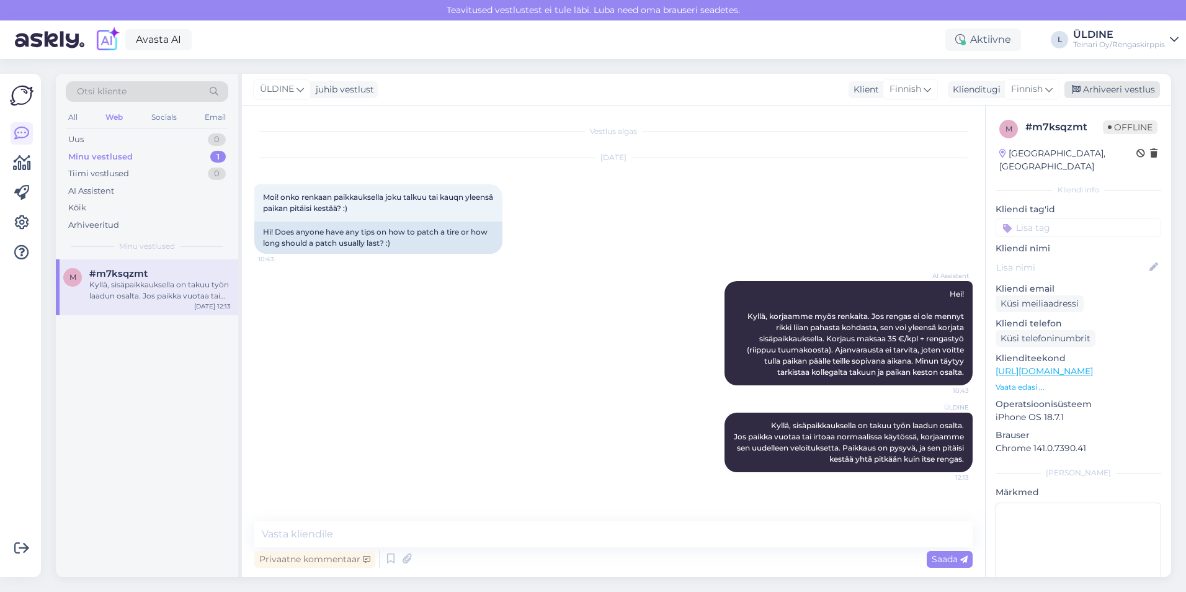
click at [1126, 88] on div "Arhiveeri vestlus" at bounding box center [1113, 89] width 96 height 17
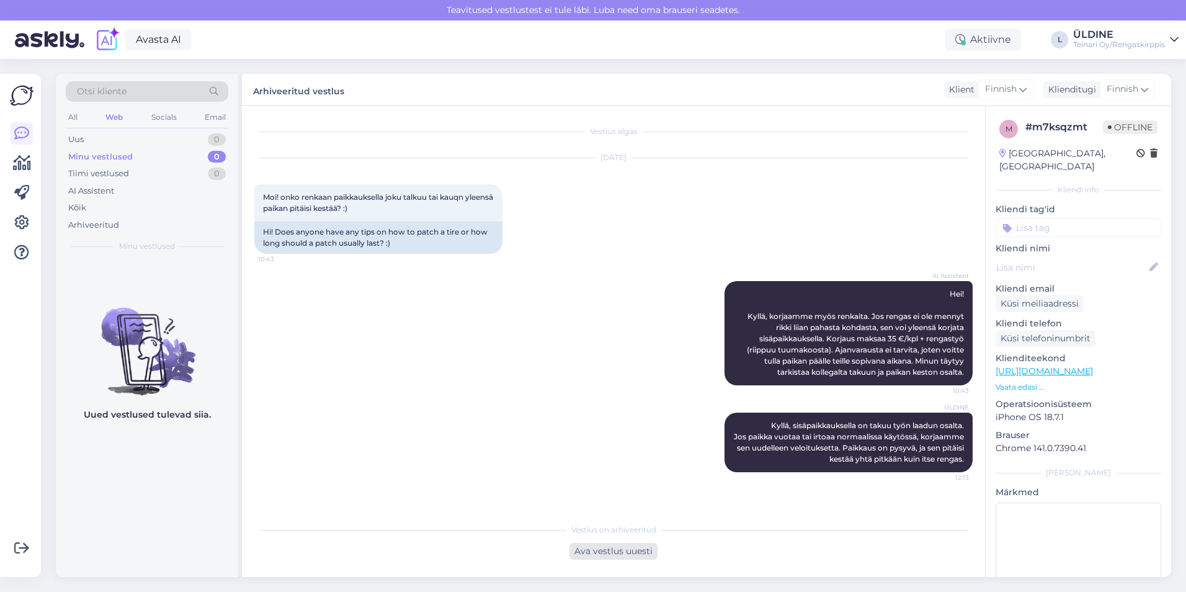
click at [645, 556] on div "Ava vestlus uuesti" at bounding box center [614, 551] width 88 height 17
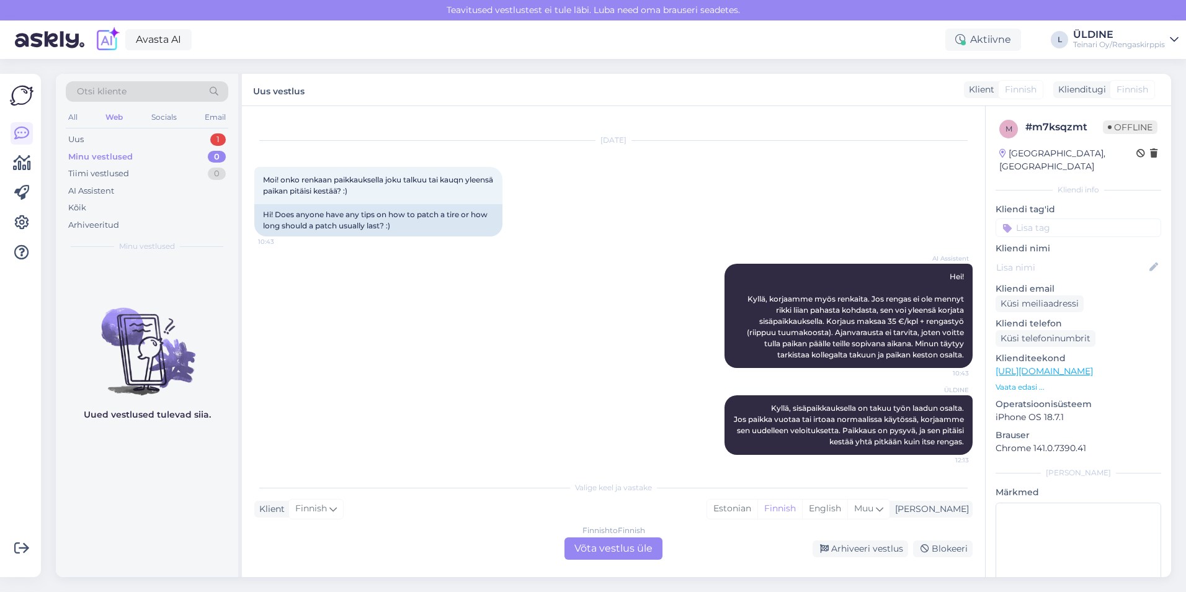
scroll to position [22, 0]
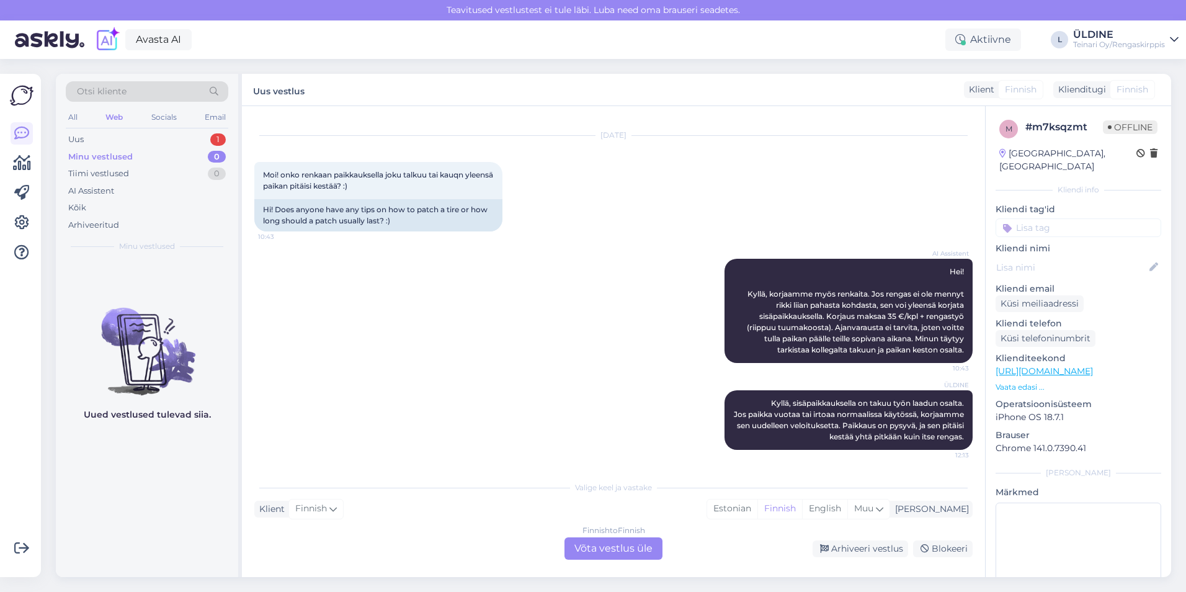
click at [609, 550] on div "Finnish to Finnish Võta vestlus üle" at bounding box center [614, 548] width 98 height 22
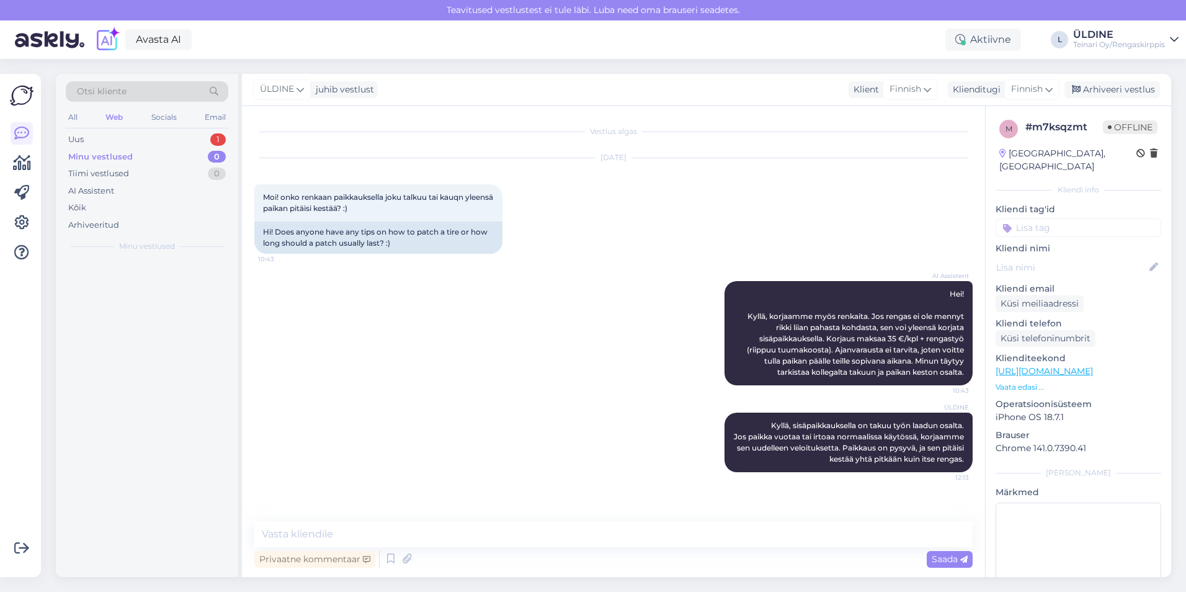
scroll to position [0, 0]
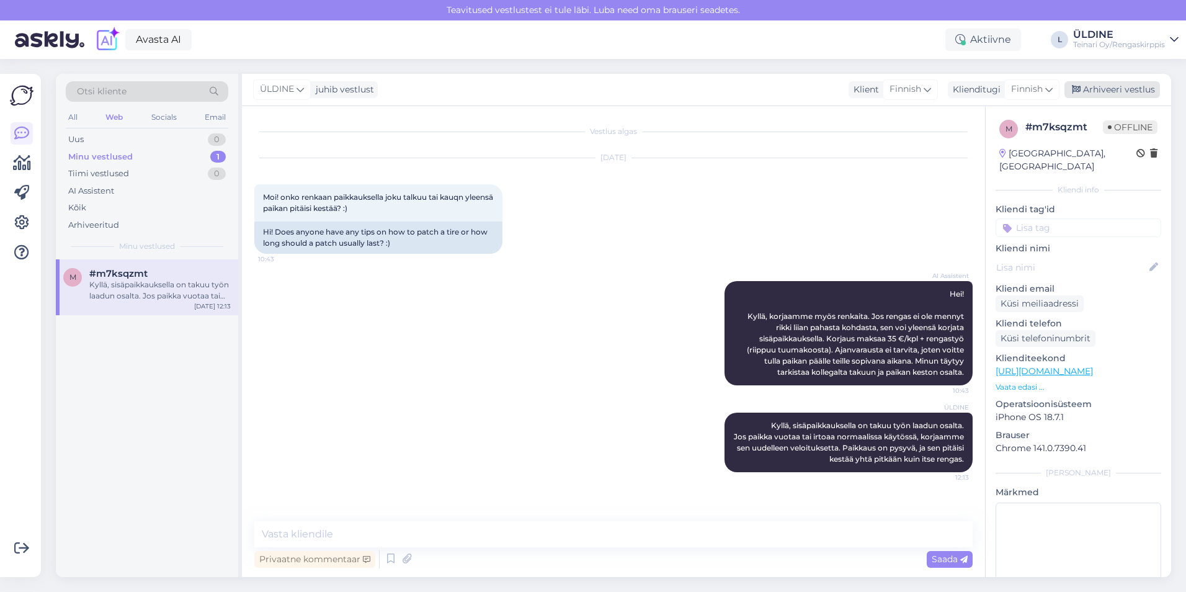
click at [1122, 92] on div "Arhiveeri vestlus" at bounding box center [1113, 89] width 96 height 17
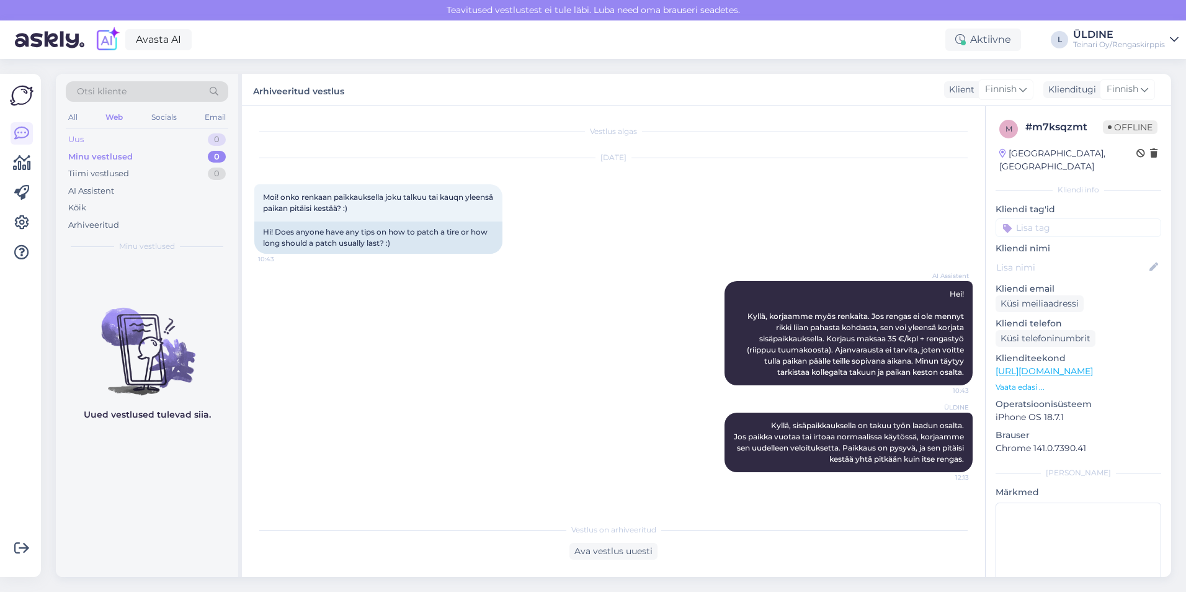
click at [89, 135] on div "Uus 0" at bounding box center [147, 139] width 163 height 17
click at [618, 553] on div "Ava vestlus uuesti" at bounding box center [614, 551] width 88 height 17
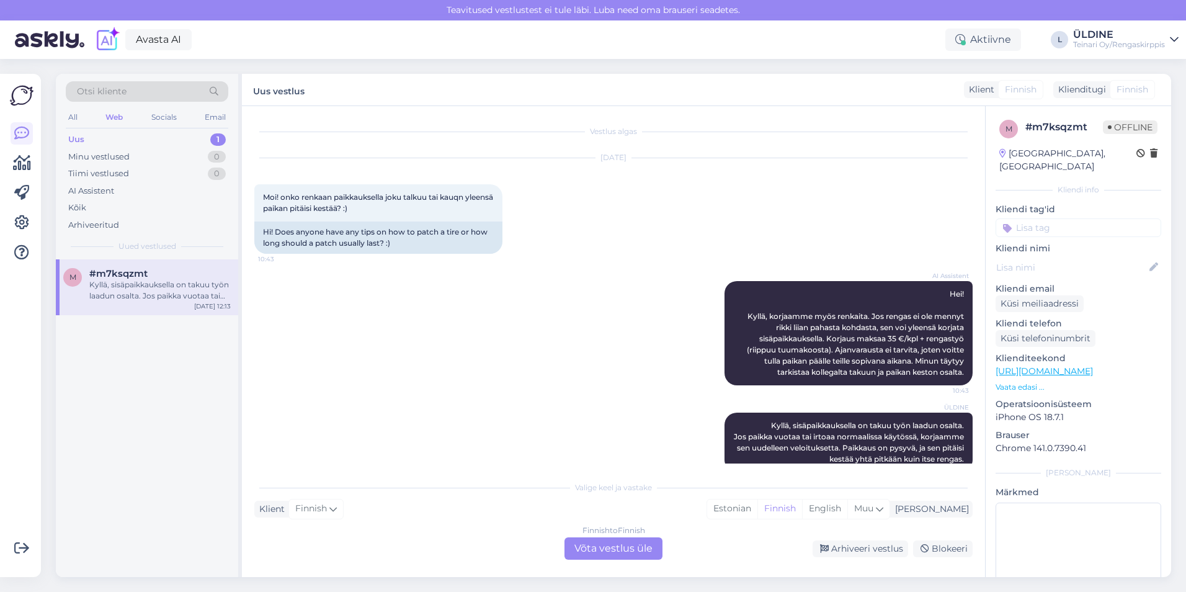
scroll to position [22, 0]
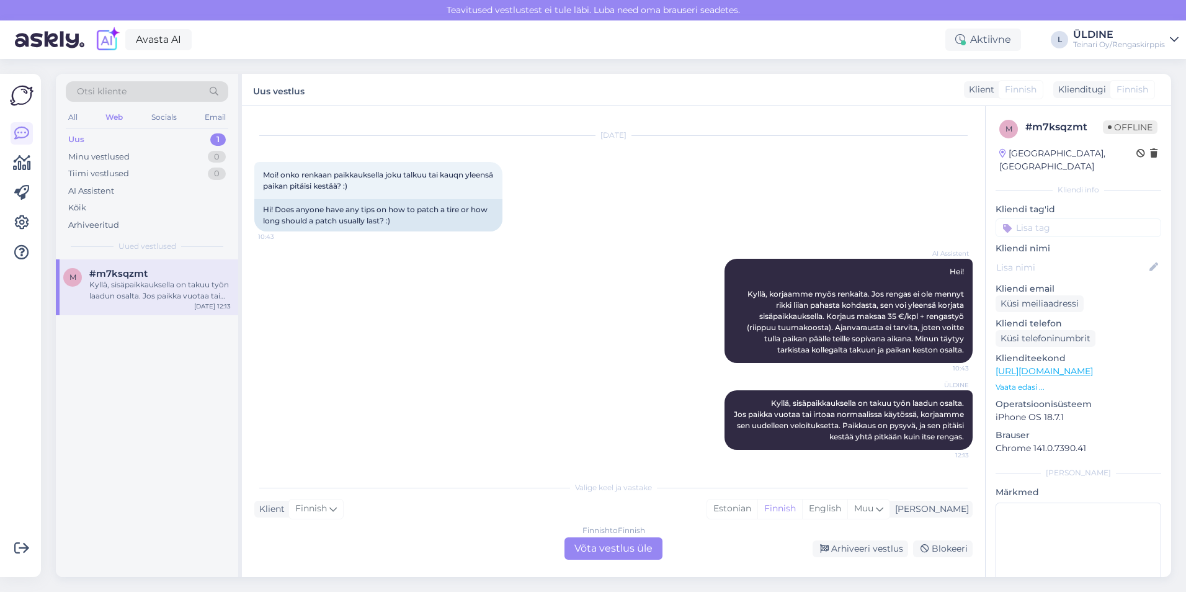
click at [604, 550] on div "Finnish to Finnish Võta vestlus üle" at bounding box center [614, 548] width 98 height 22
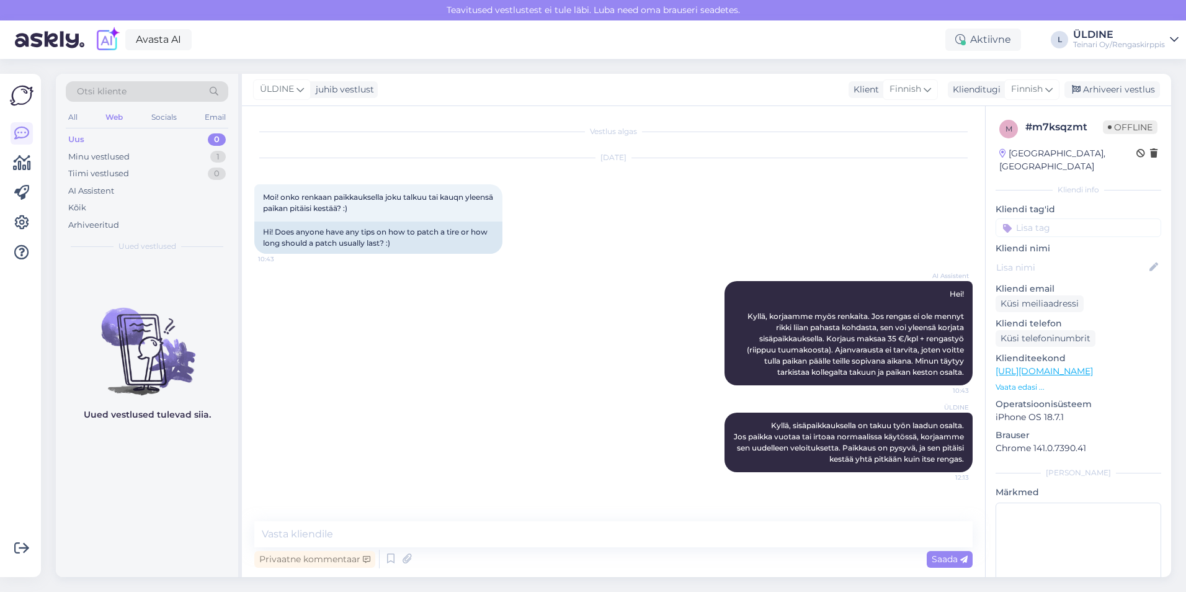
click at [539, 375] on div "AI Assistent [PERSON_NAME]! Kyllä, korjaamme myös renkaita. Jos rengas ei ole m…" at bounding box center [613, 333] width 718 height 132
click at [132, 156] on div "Minu vestlused 1" at bounding box center [147, 156] width 163 height 17
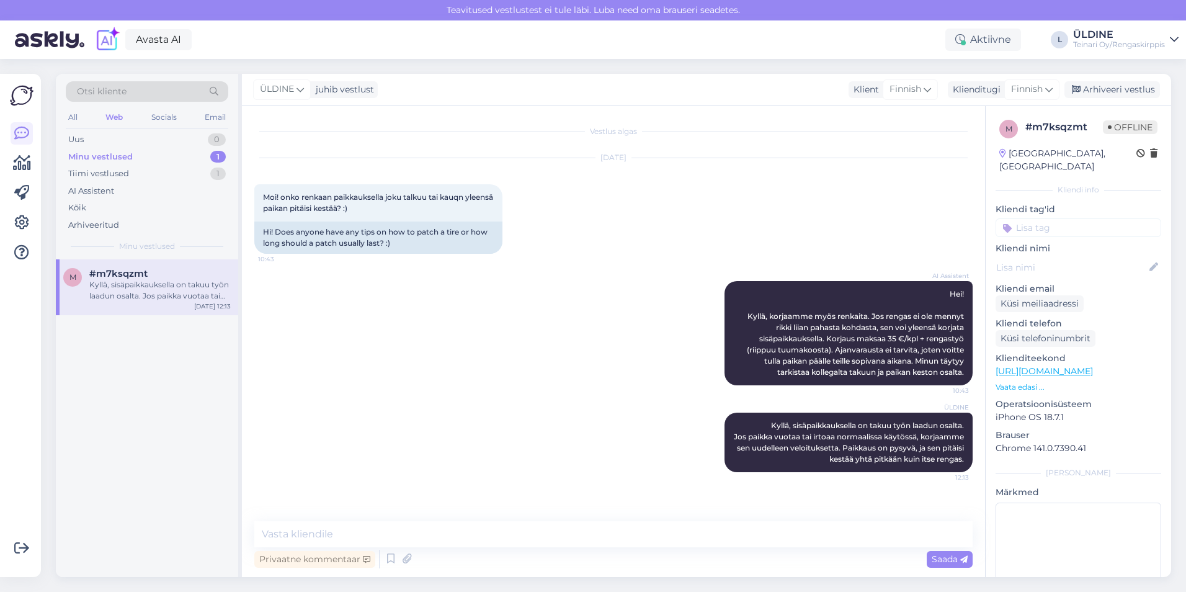
click at [328, 438] on div "ÜLDINE Kyllä, sisäpaikkauksella on takuu työn laadun osalta. Jos paikka vuotaa …" at bounding box center [613, 442] width 718 height 87
click at [1090, 91] on div "Arhiveeri vestlus" at bounding box center [1113, 89] width 96 height 17
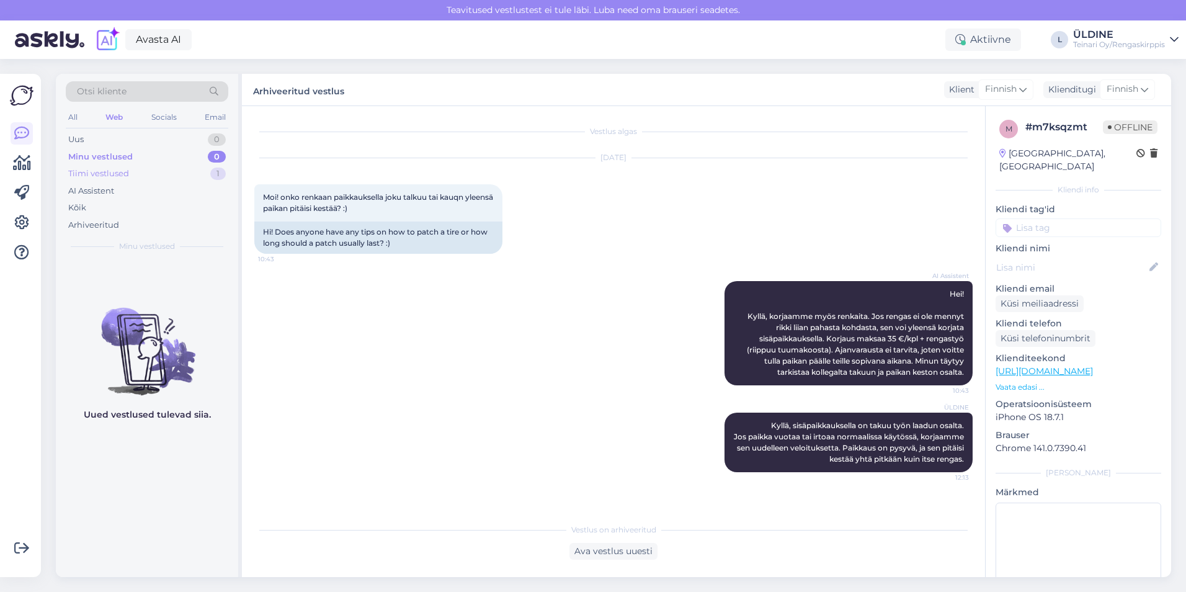
click at [129, 176] on div "Tiimi vestlused 1" at bounding box center [147, 173] width 163 height 17
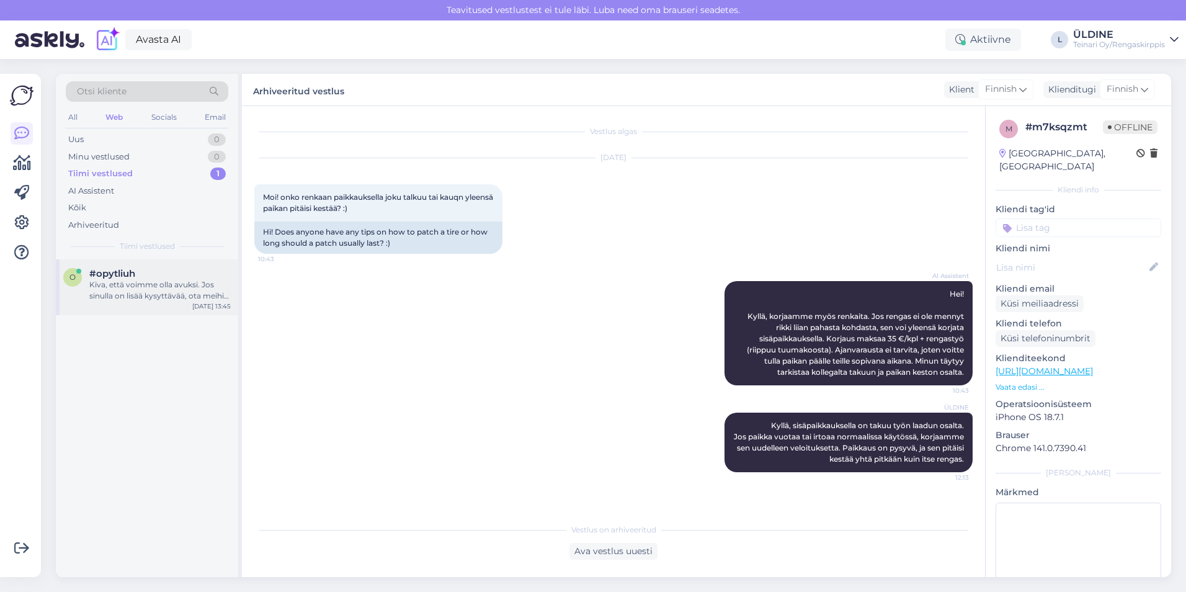
click at [166, 300] on div "Kiva, että voimme olla avuksi. Jos sinulla on lisää kysyttävää, ota meihin yhte…" at bounding box center [159, 290] width 141 height 22
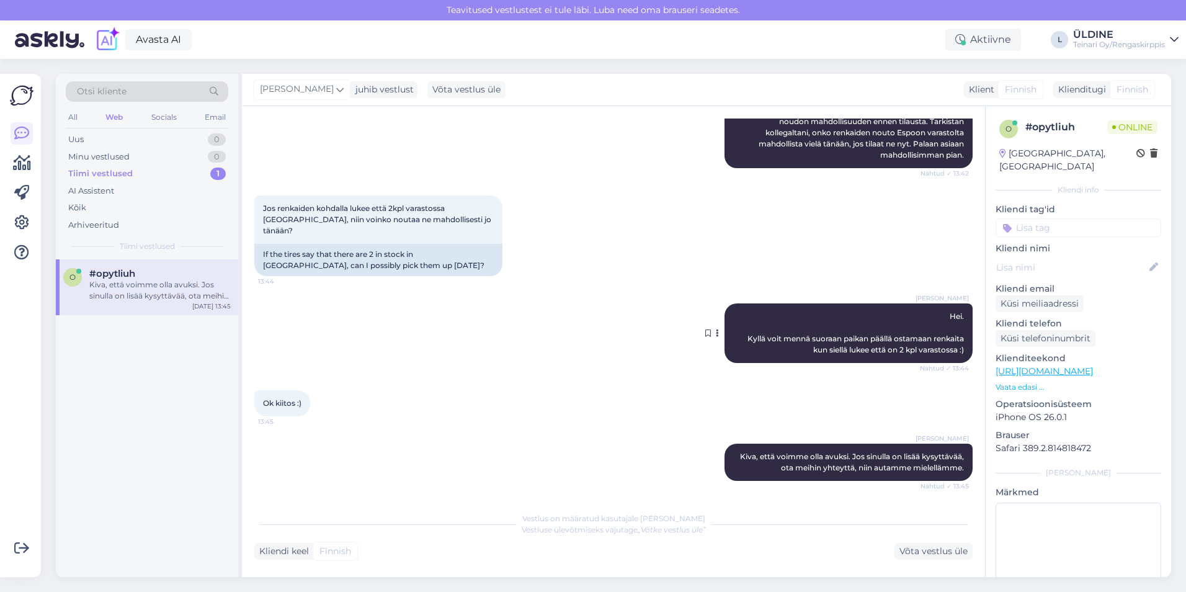
scroll to position [266, 0]
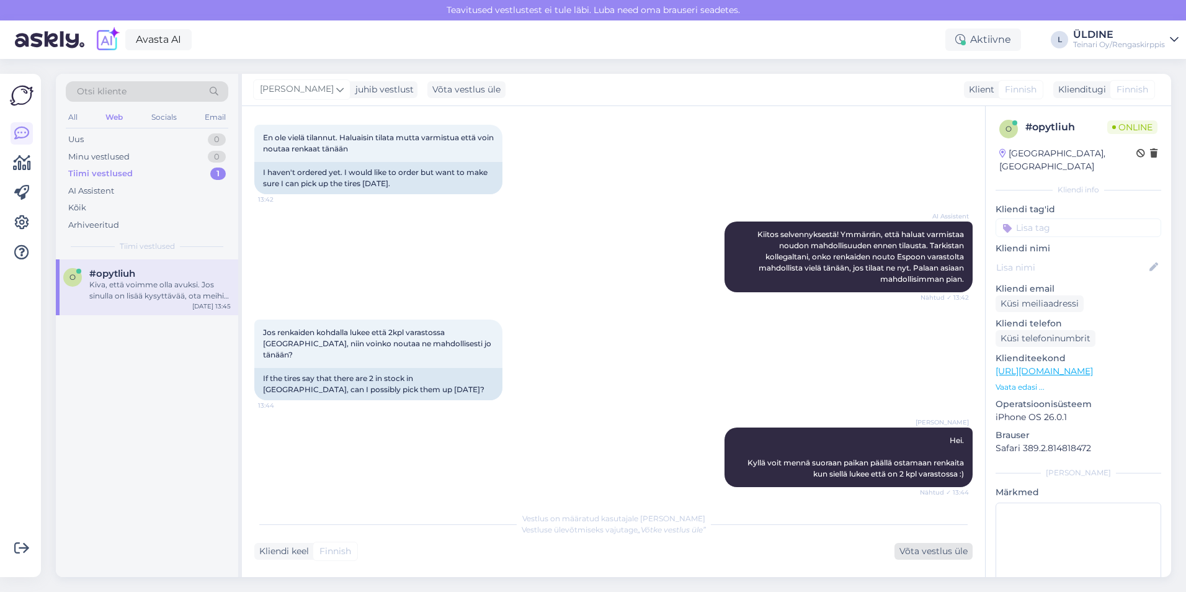
click at [939, 551] on div "Võta vestlus üle" at bounding box center [934, 551] width 78 height 17
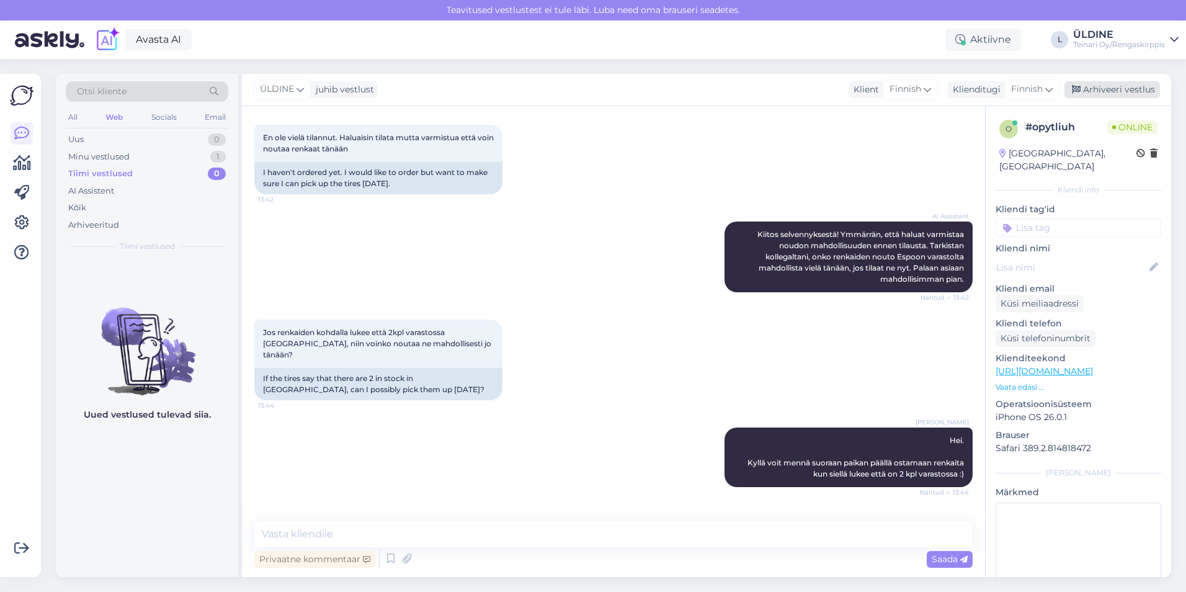
click at [1109, 89] on div "Arhiveeri vestlus" at bounding box center [1113, 89] width 96 height 17
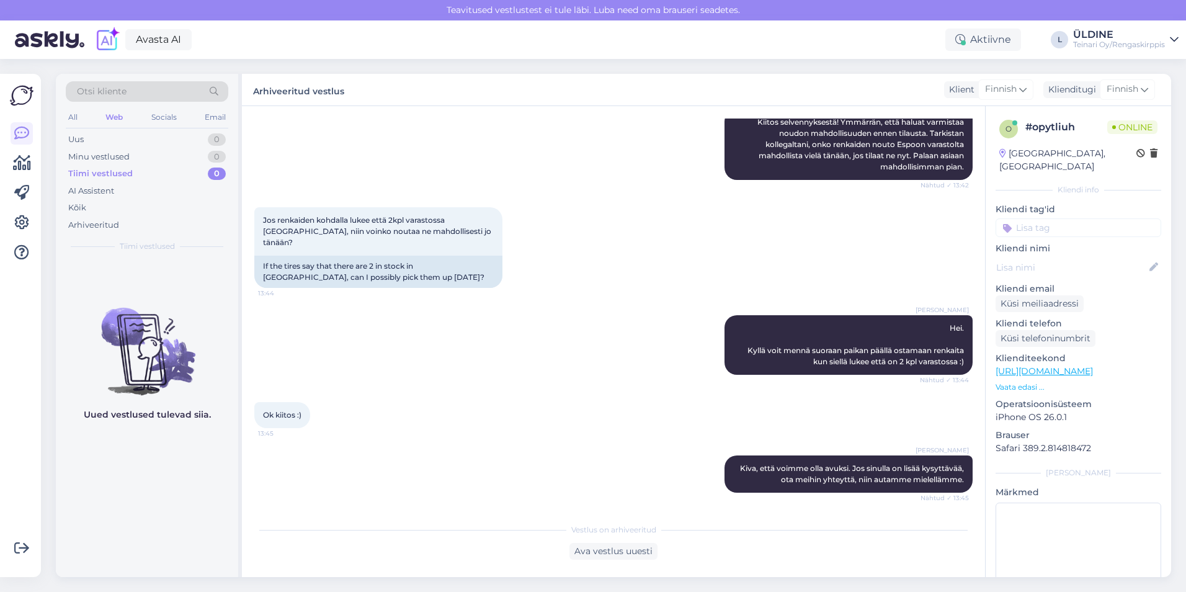
scroll to position [378, 0]
click at [705, 475] on icon at bounding box center [708, 473] width 6 height 7
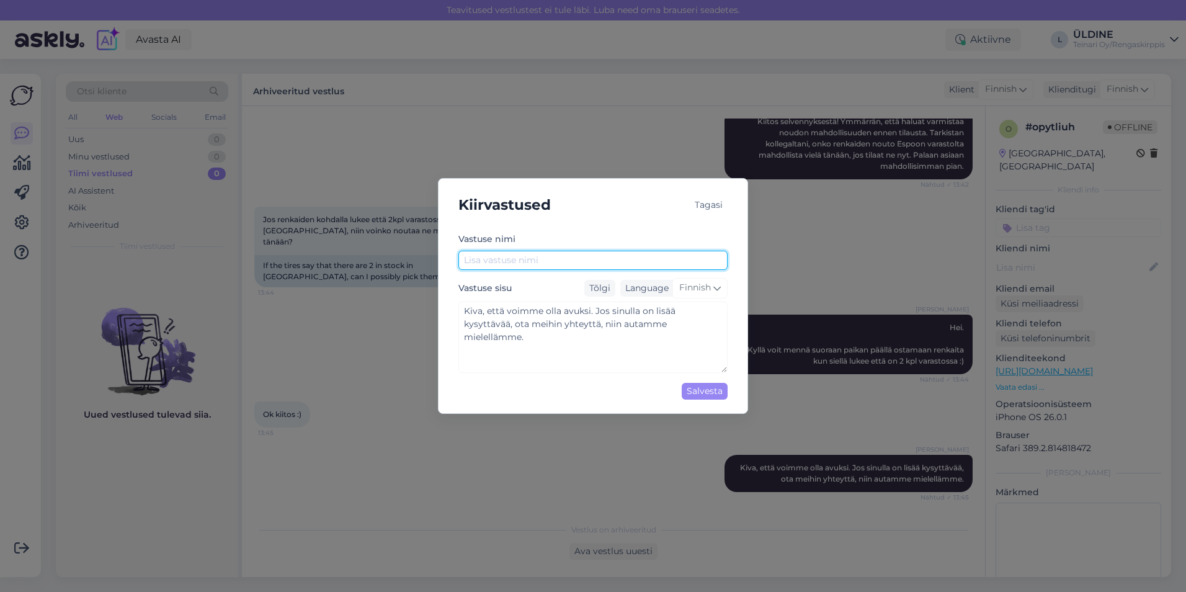
click at [509, 266] on input "text" at bounding box center [593, 260] width 269 height 19
type input "k"
click at [486, 261] on input "Kiiros että voimme olla avuksi" at bounding box center [593, 260] width 269 height 19
click at [483, 262] on input "Kiiros että voimme olla avuksi" at bounding box center [593, 260] width 269 height 19
click at [478, 261] on input "Kiiros että voimme olla avuksi" at bounding box center [593, 260] width 269 height 19
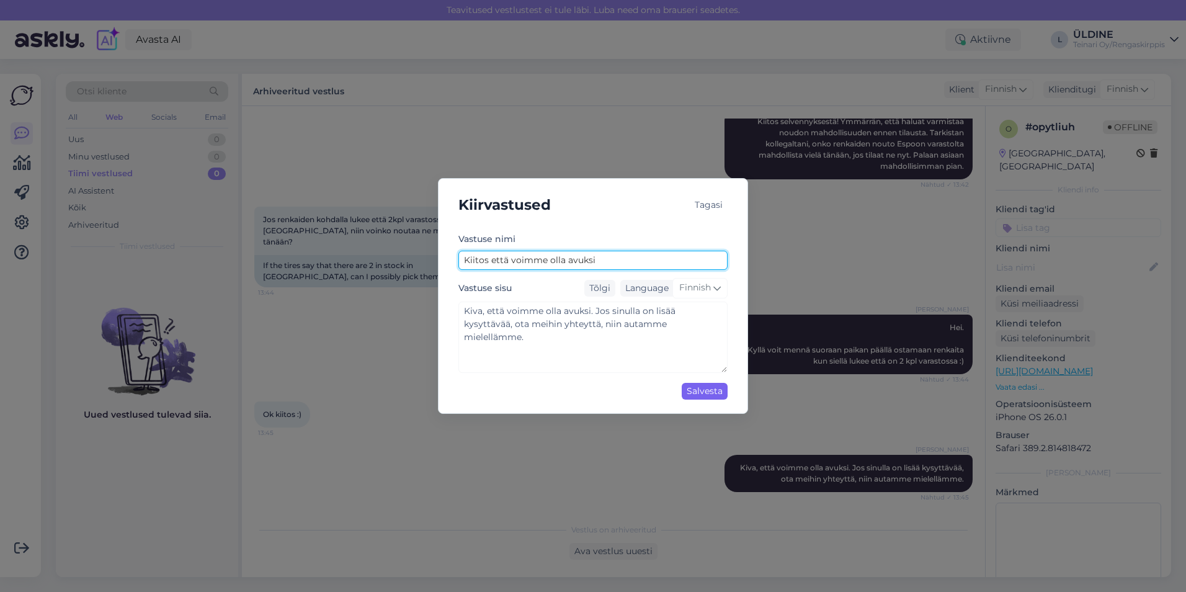
type input "Kiitos että voimme olla avuksi"
click at [687, 390] on div "Salvesta" at bounding box center [705, 391] width 46 height 17
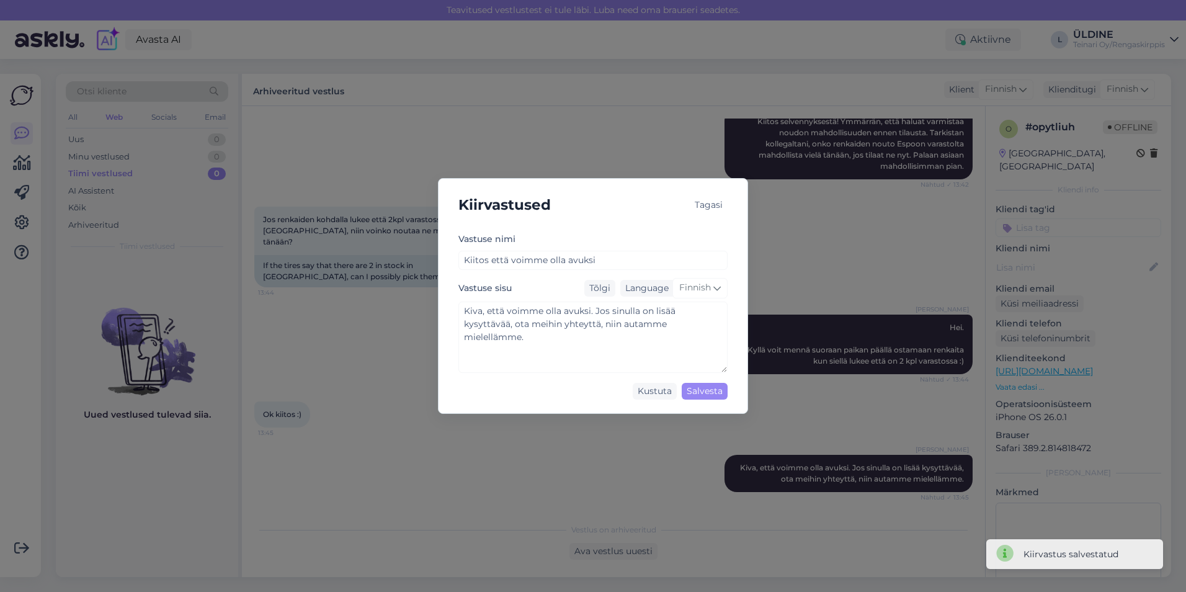
click at [663, 432] on div "Kiirvastused Tagasi [PERSON_NAME] nimi Kiitos että voimme olla avuksi [PERSON_N…" at bounding box center [593, 296] width 1186 height 592
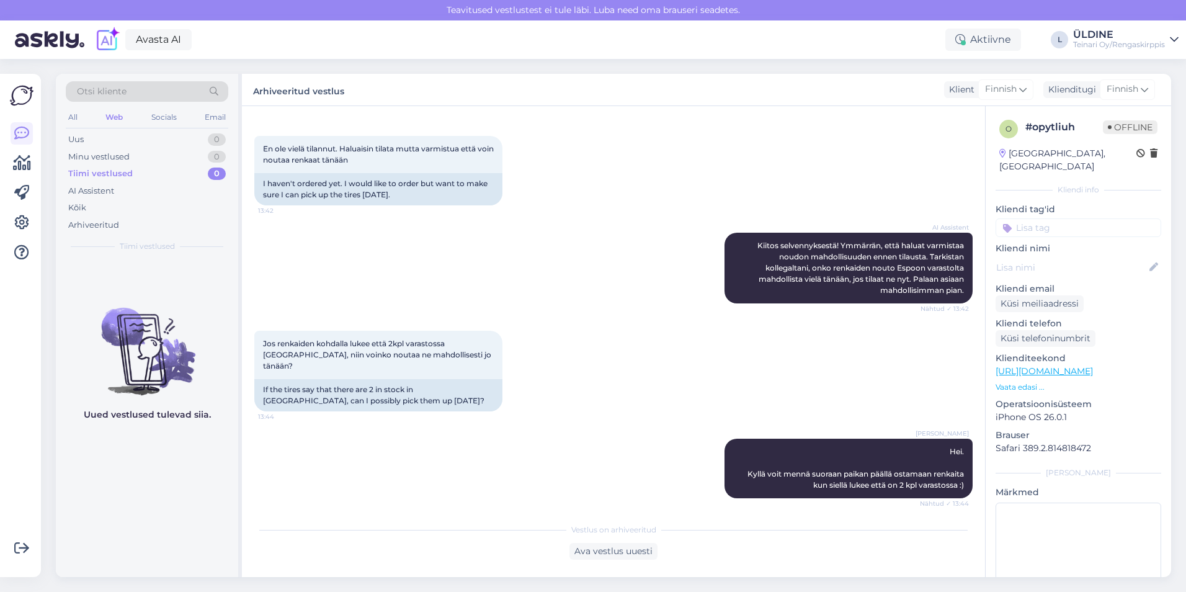
scroll to position [6, 0]
